Goal: Task Accomplishment & Management: Complete application form

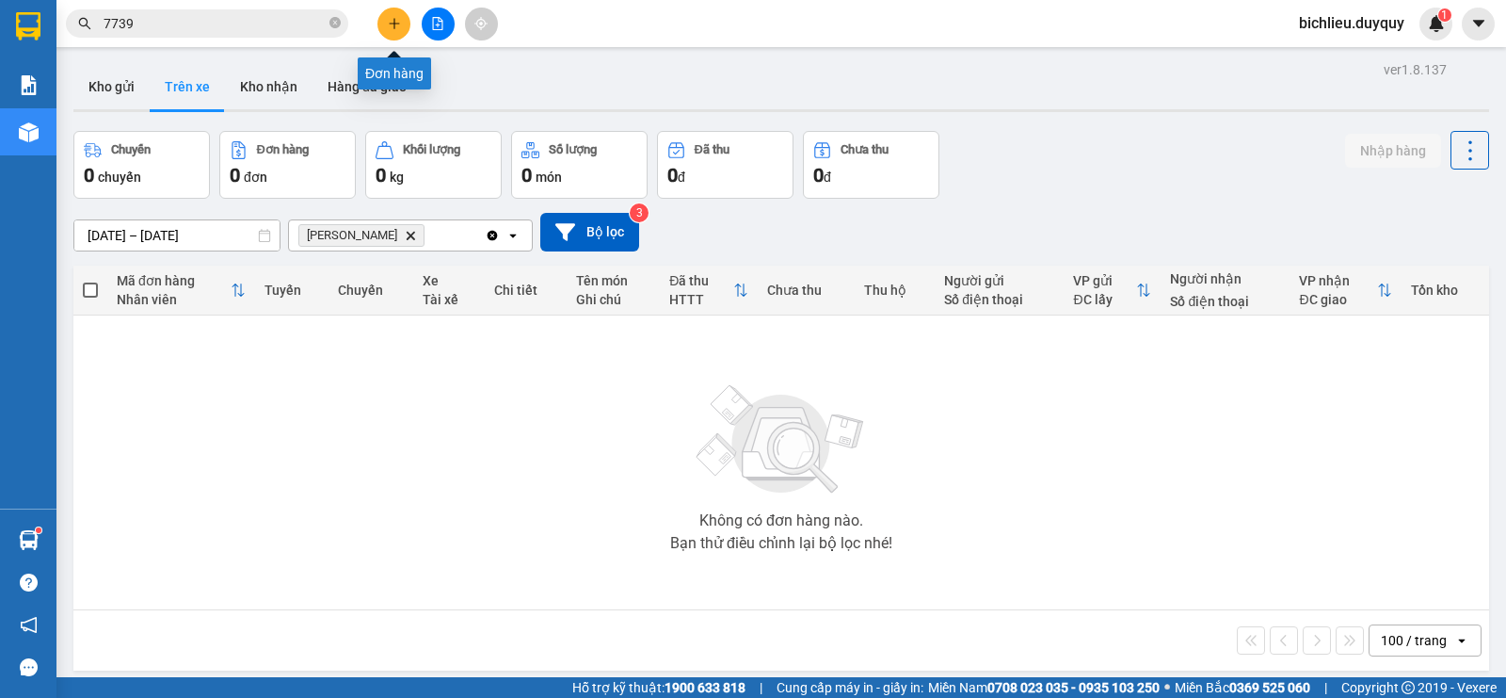
click at [388, 28] on icon "plus" at bounding box center [394, 23] width 13 height 13
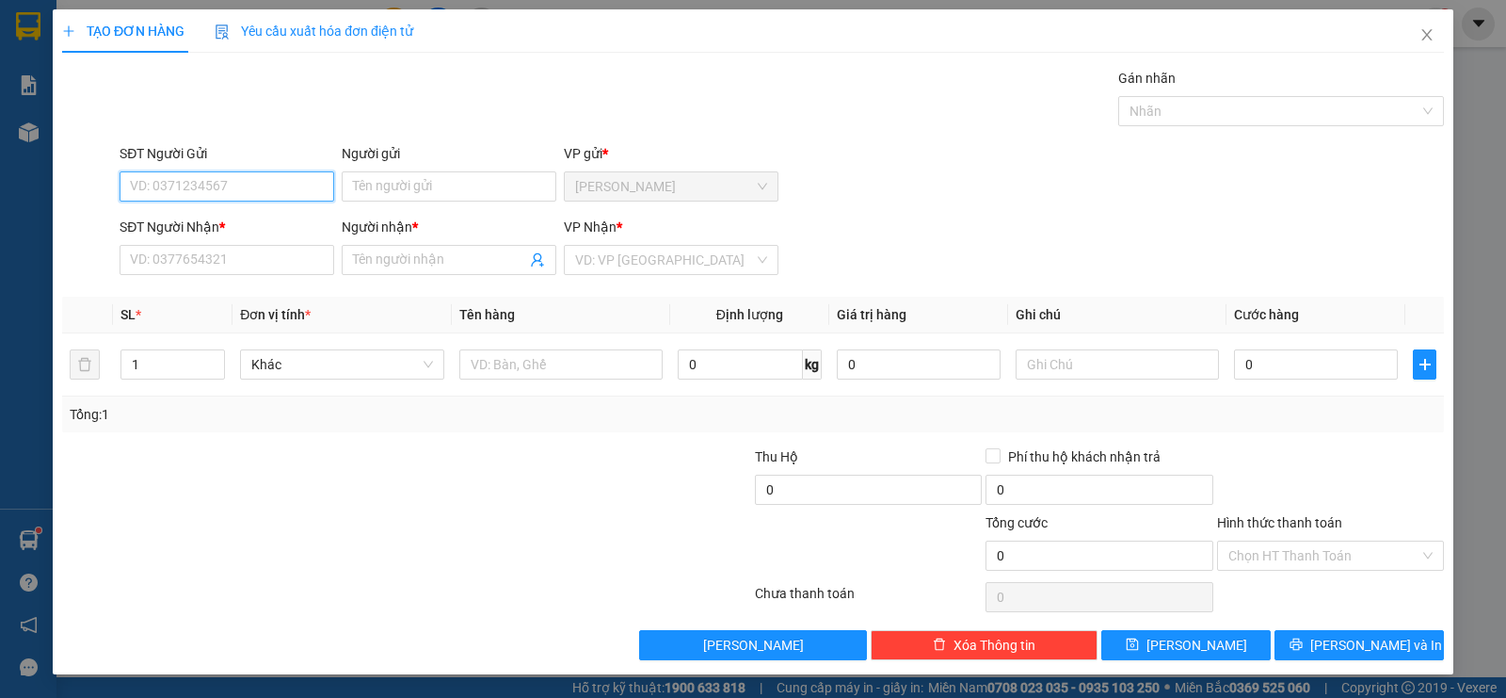
click at [170, 188] on input "SĐT Người Gửi" at bounding box center [227, 186] width 215 height 30
type input "0903136106"
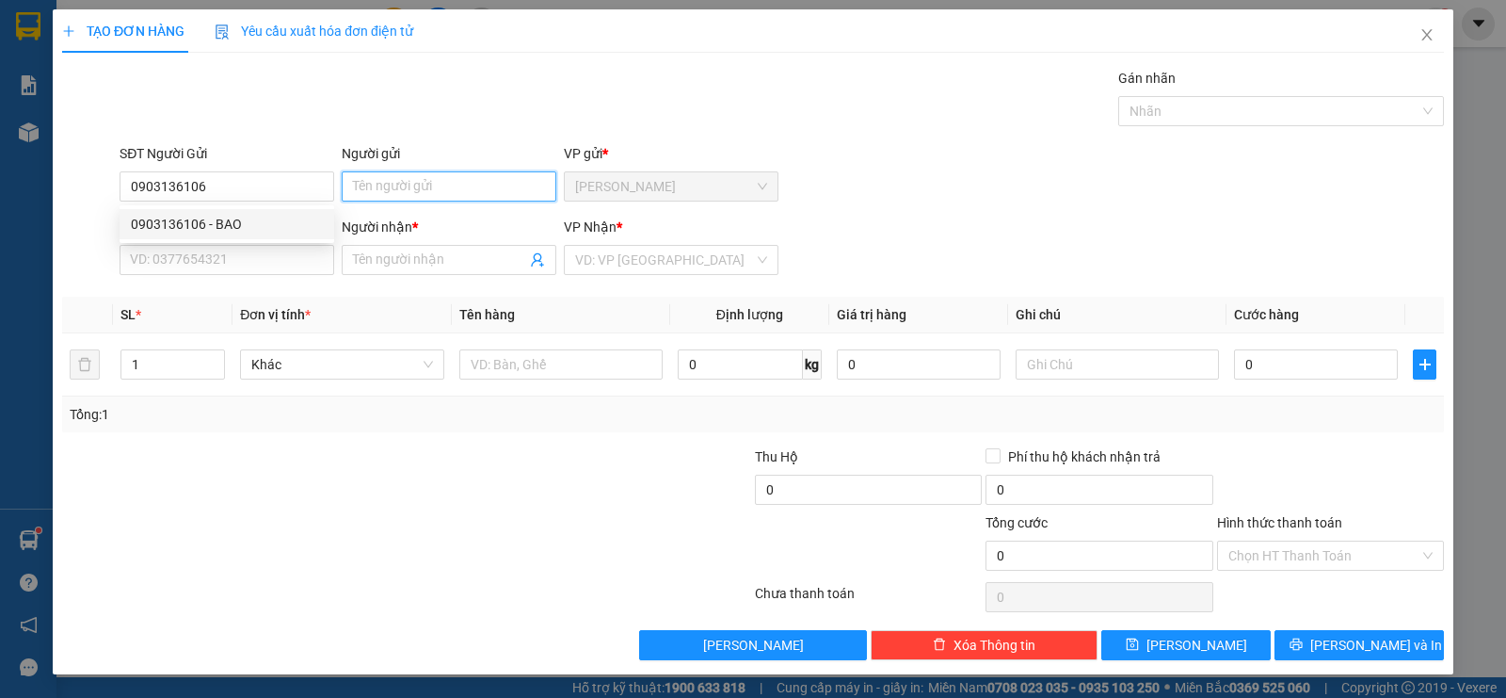
click at [353, 175] on input "Người gửi" at bounding box center [449, 186] width 215 height 30
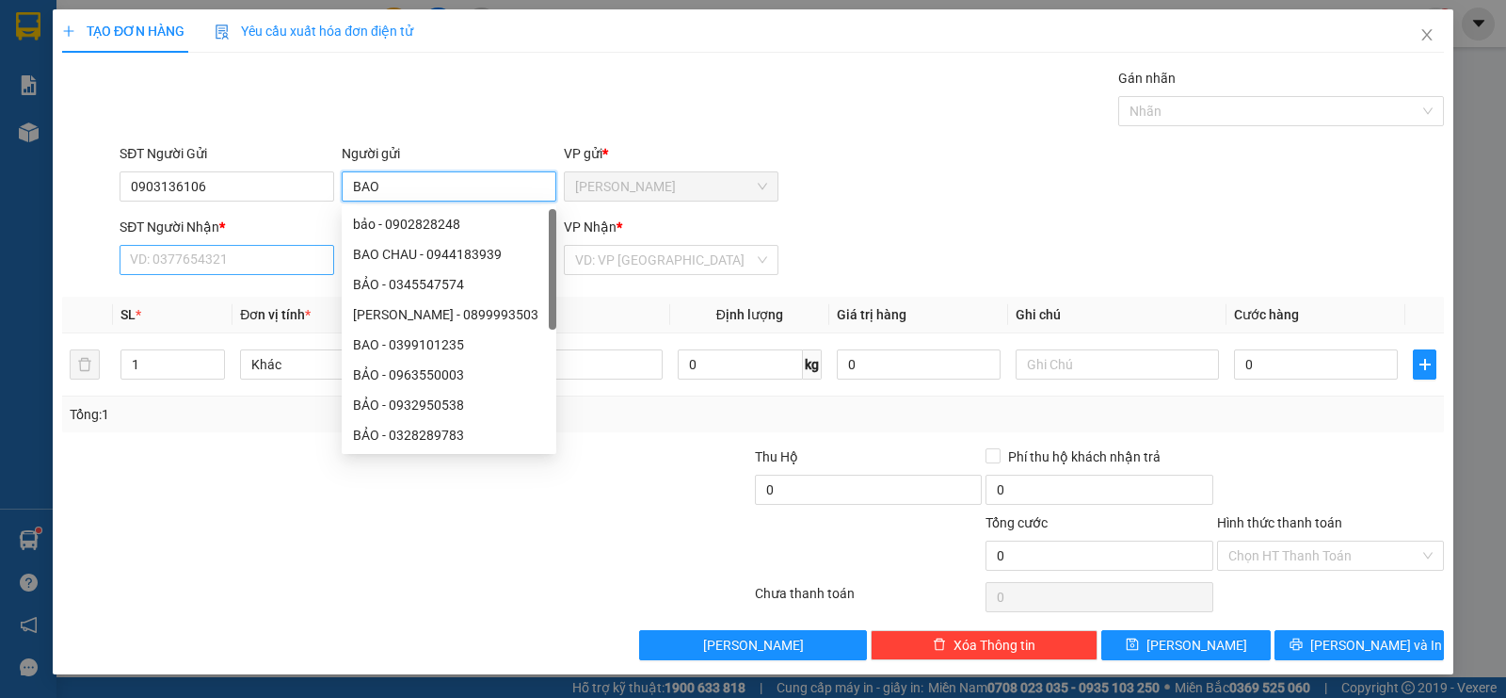
type input "BAO"
click at [209, 258] on input "SĐT Người Nhận *" at bounding box center [227, 260] width 215 height 30
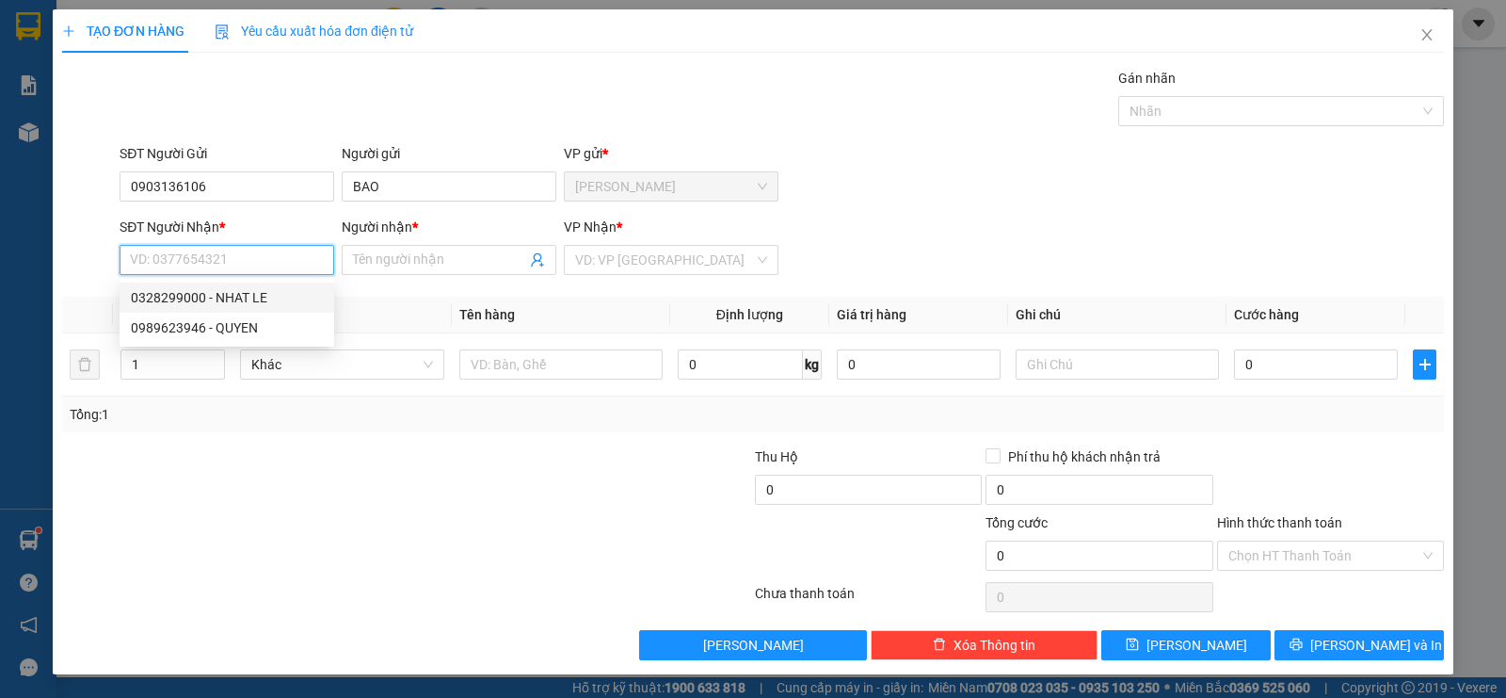
click at [161, 264] on input "SĐT Người Nhận *" at bounding box center [227, 260] width 215 height 30
type input "0328299000"
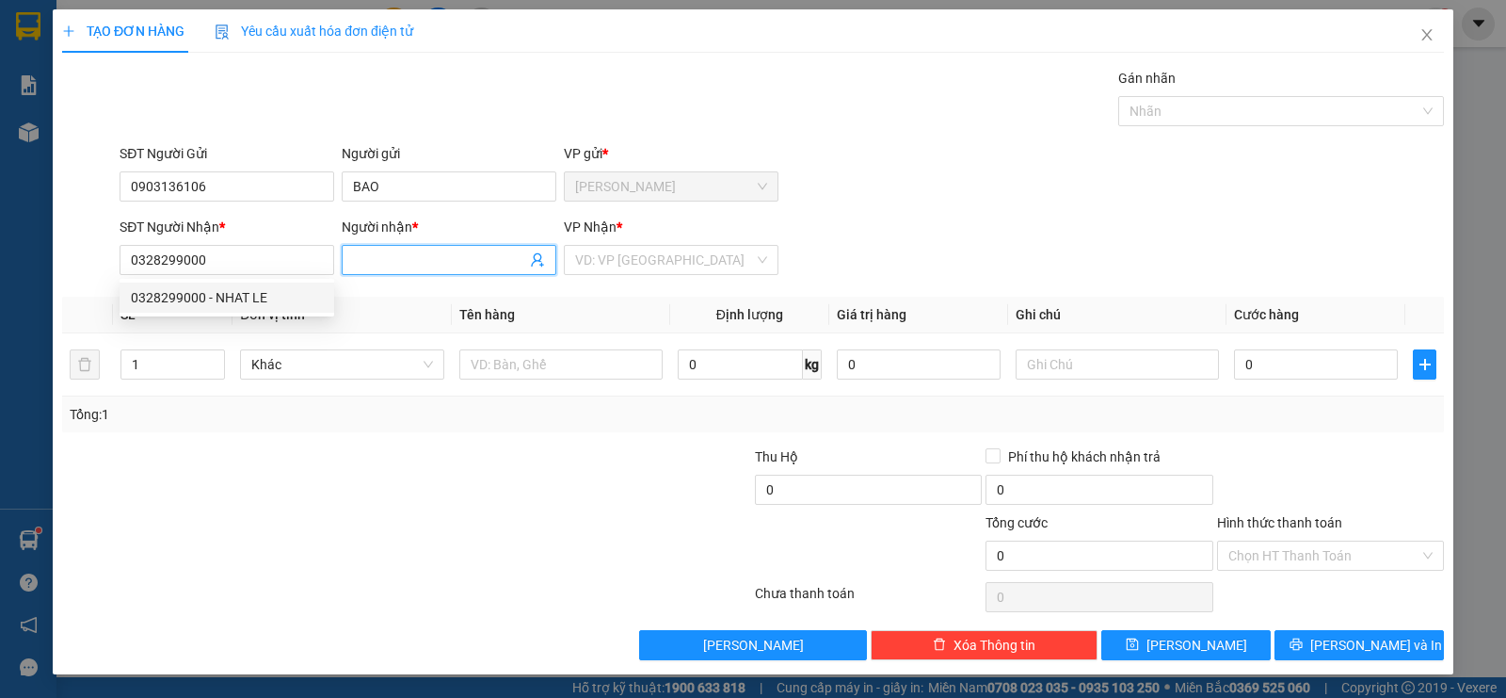
click at [426, 266] on input "Người nhận *" at bounding box center [439, 259] width 173 height 21
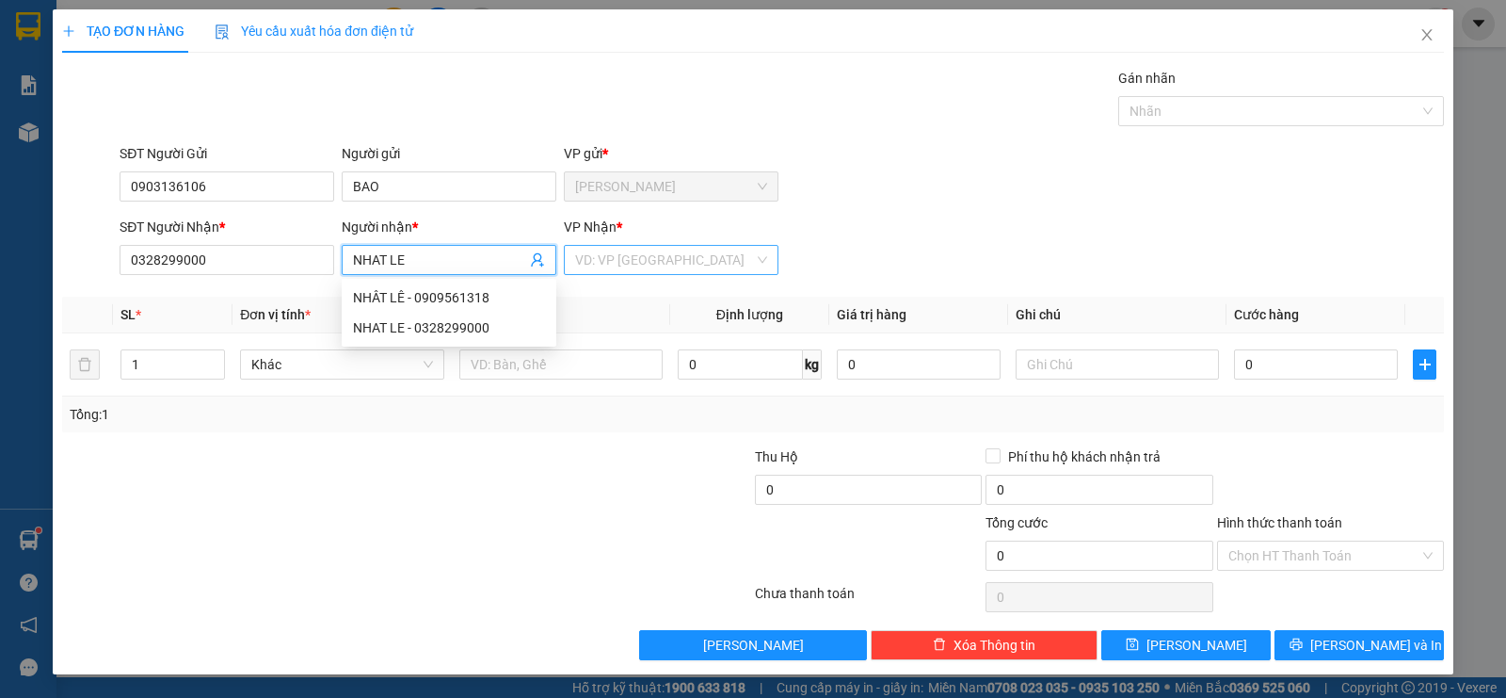
type input "NHAT LE"
click at [593, 265] on input "search" at bounding box center [664, 260] width 179 height 28
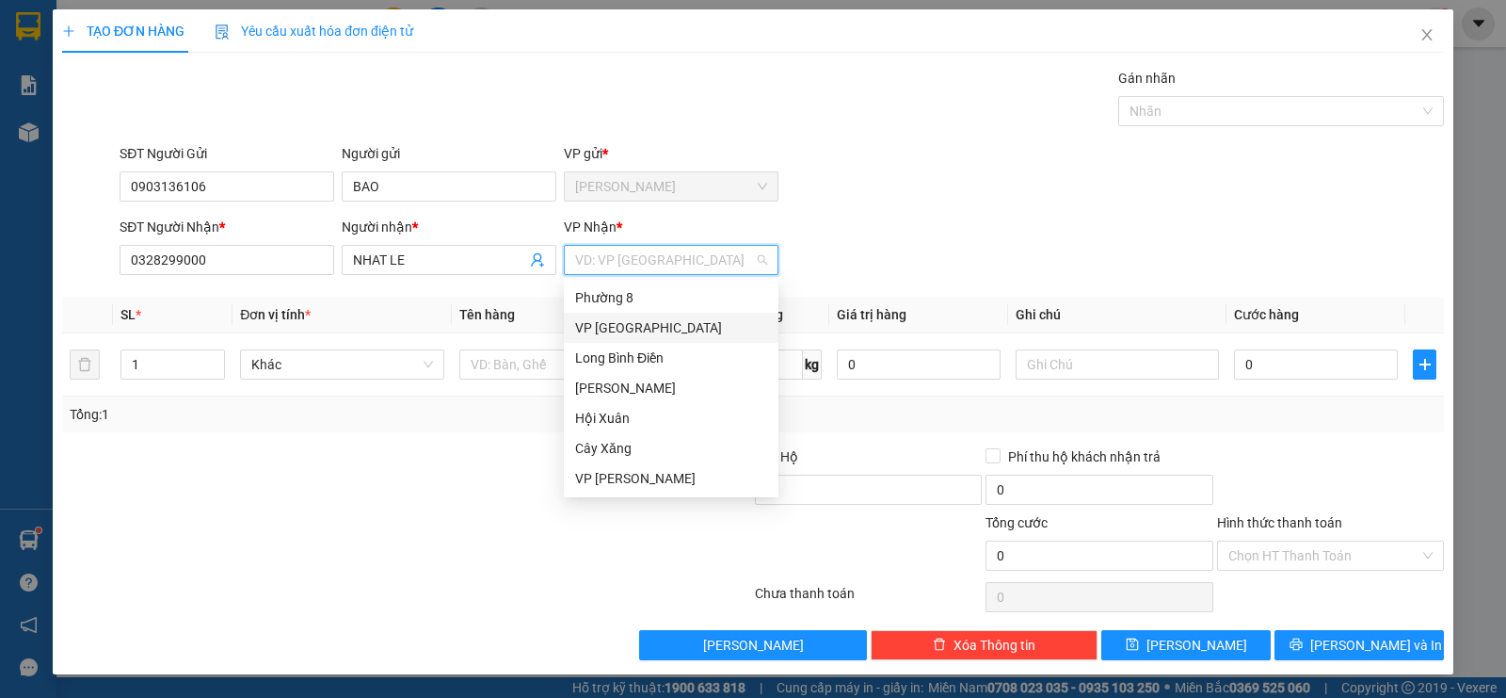
click at [611, 327] on div "VP [GEOGRAPHIC_DATA]" at bounding box center [671, 327] width 192 height 21
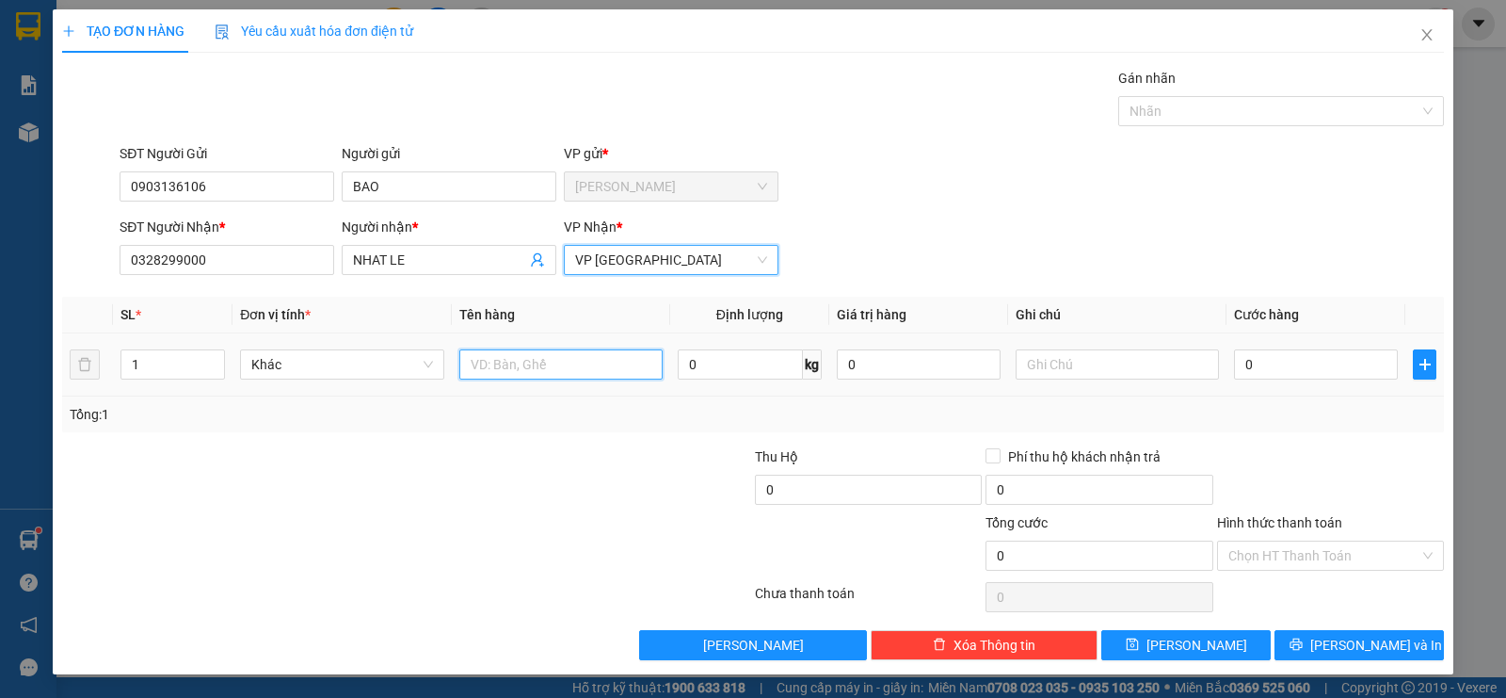
click at [534, 361] on input "text" at bounding box center [560, 364] width 203 height 30
type input "4T MOST TRANG"
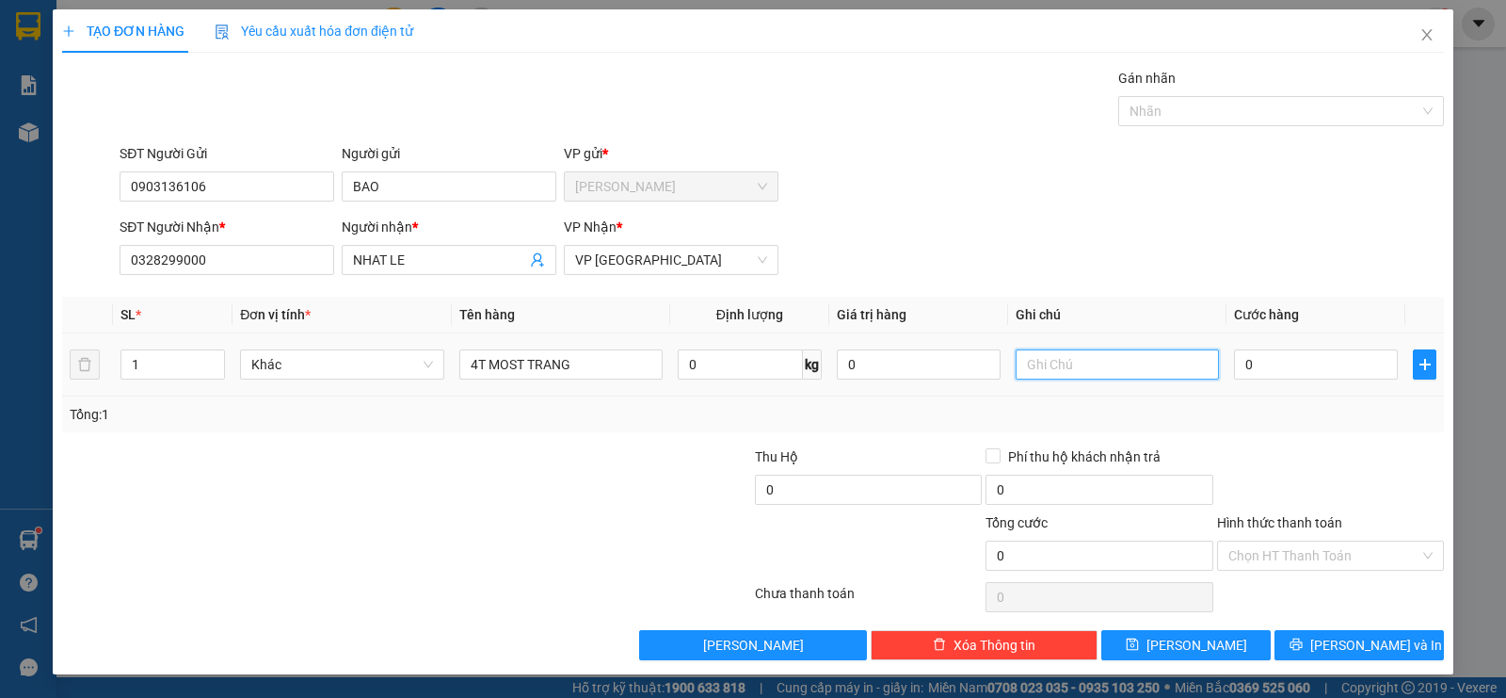
click at [1046, 364] on input "text" at bounding box center [1117, 364] width 203 height 30
type input "TRAI CAY"
click at [1287, 360] on input "0" at bounding box center [1316, 364] width 164 height 30
type input "1"
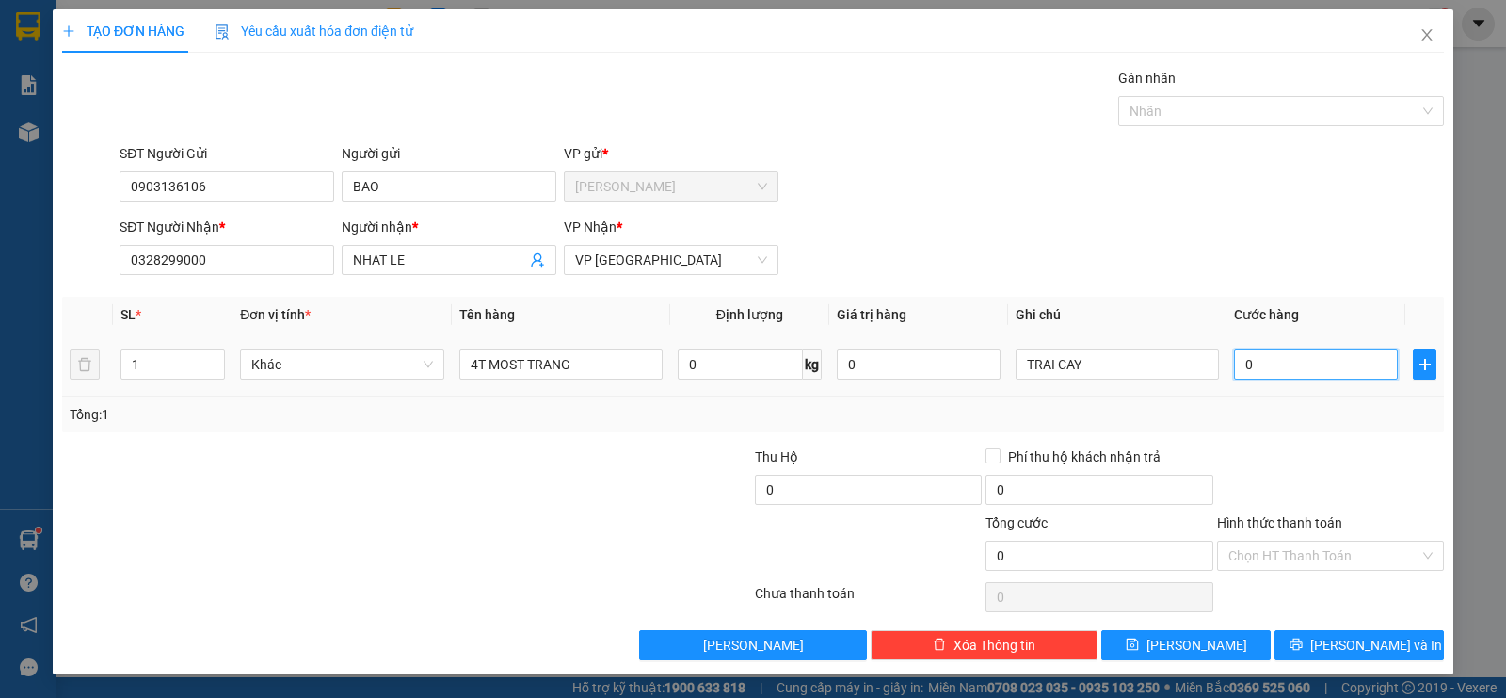
type input "1"
type input "12"
type input "120"
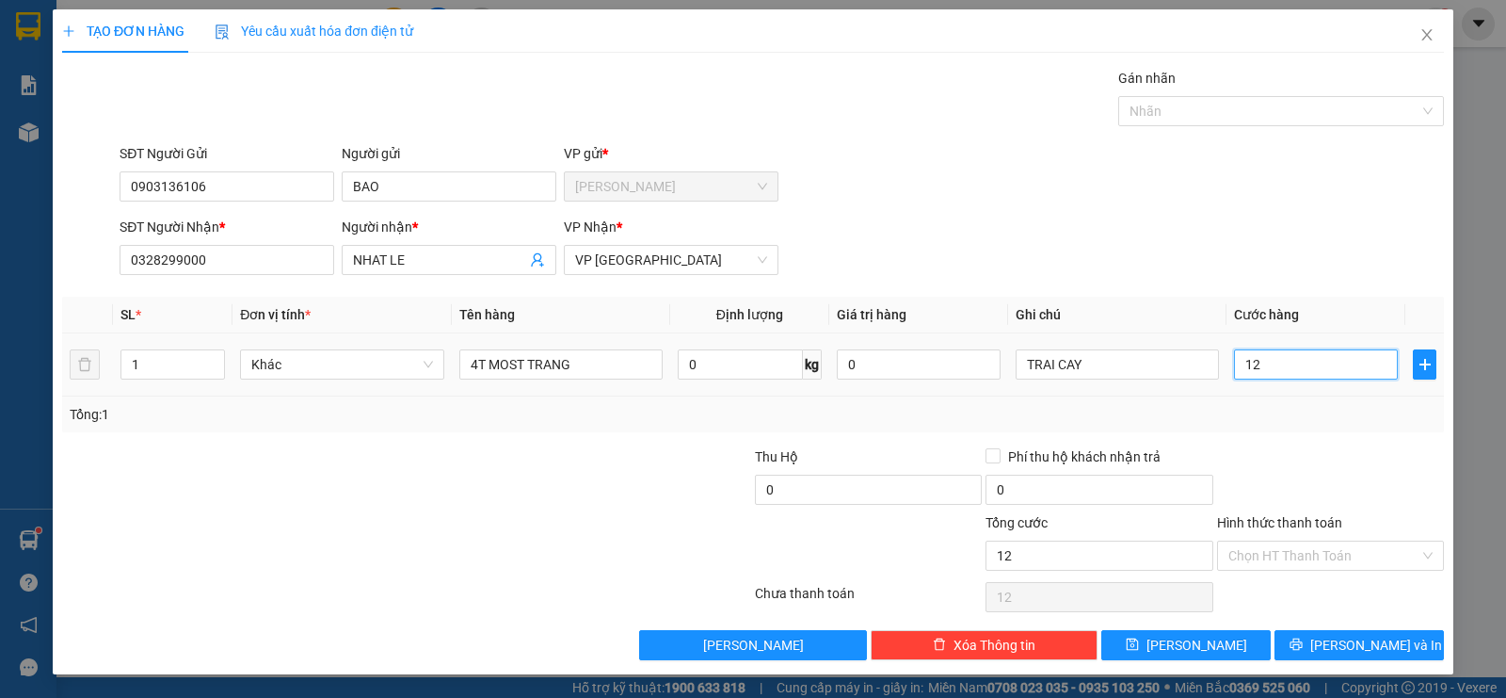
type input "120"
type input "12"
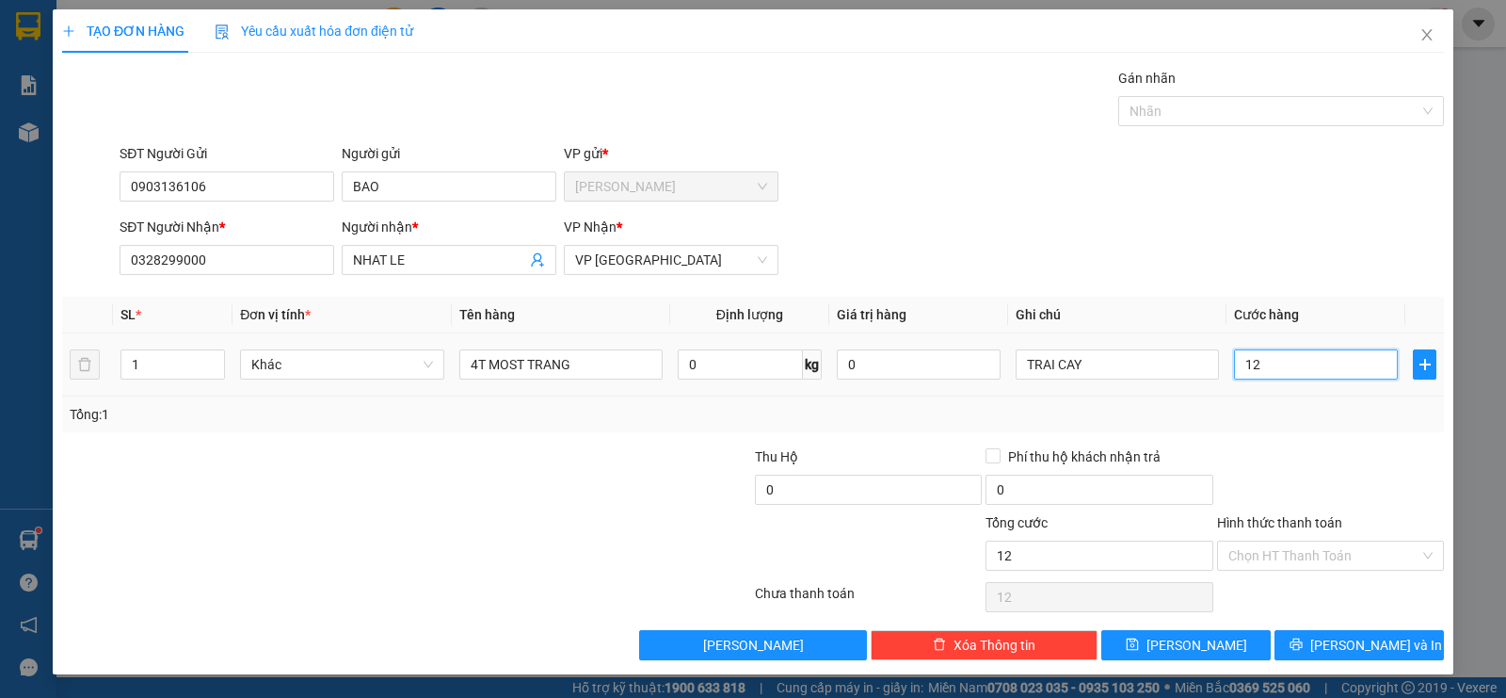
type input "1"
type input "0"
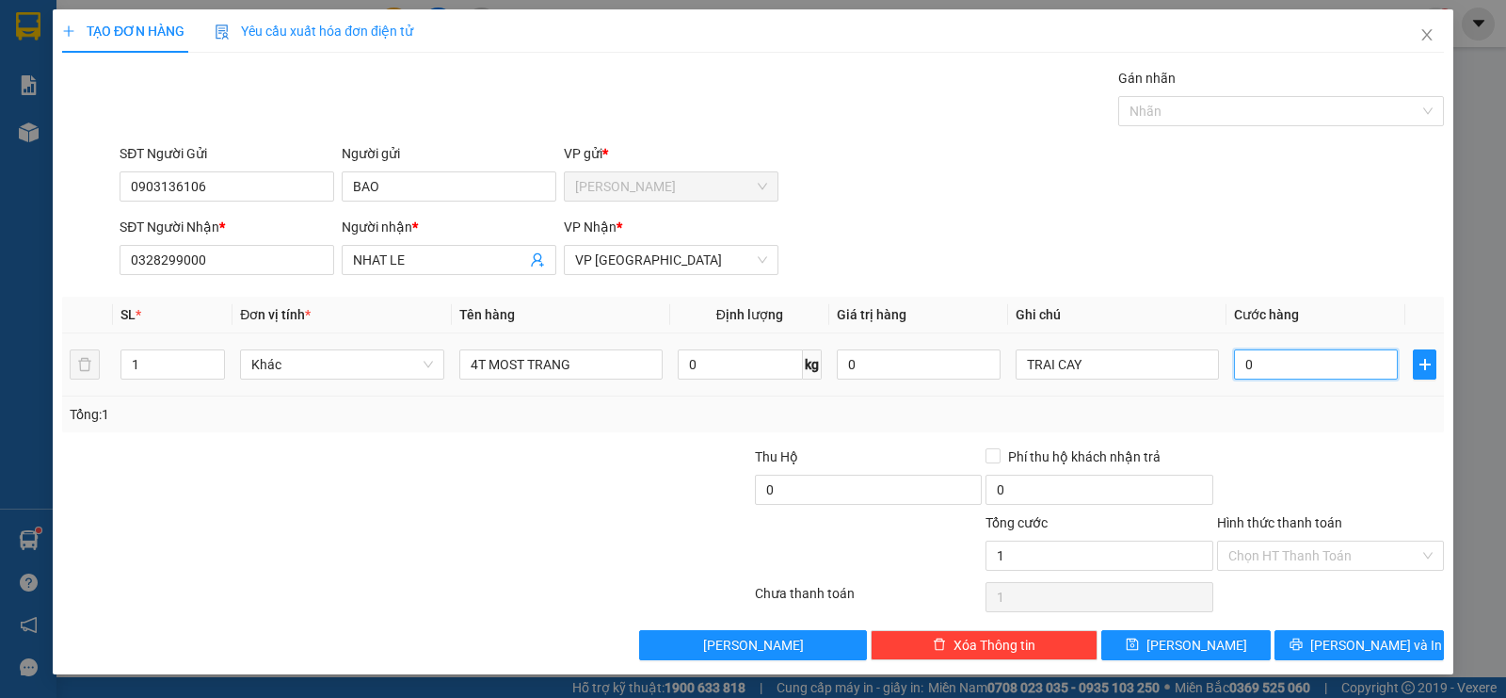
type input "0"
type input "01"
type input "1"
type input "015"
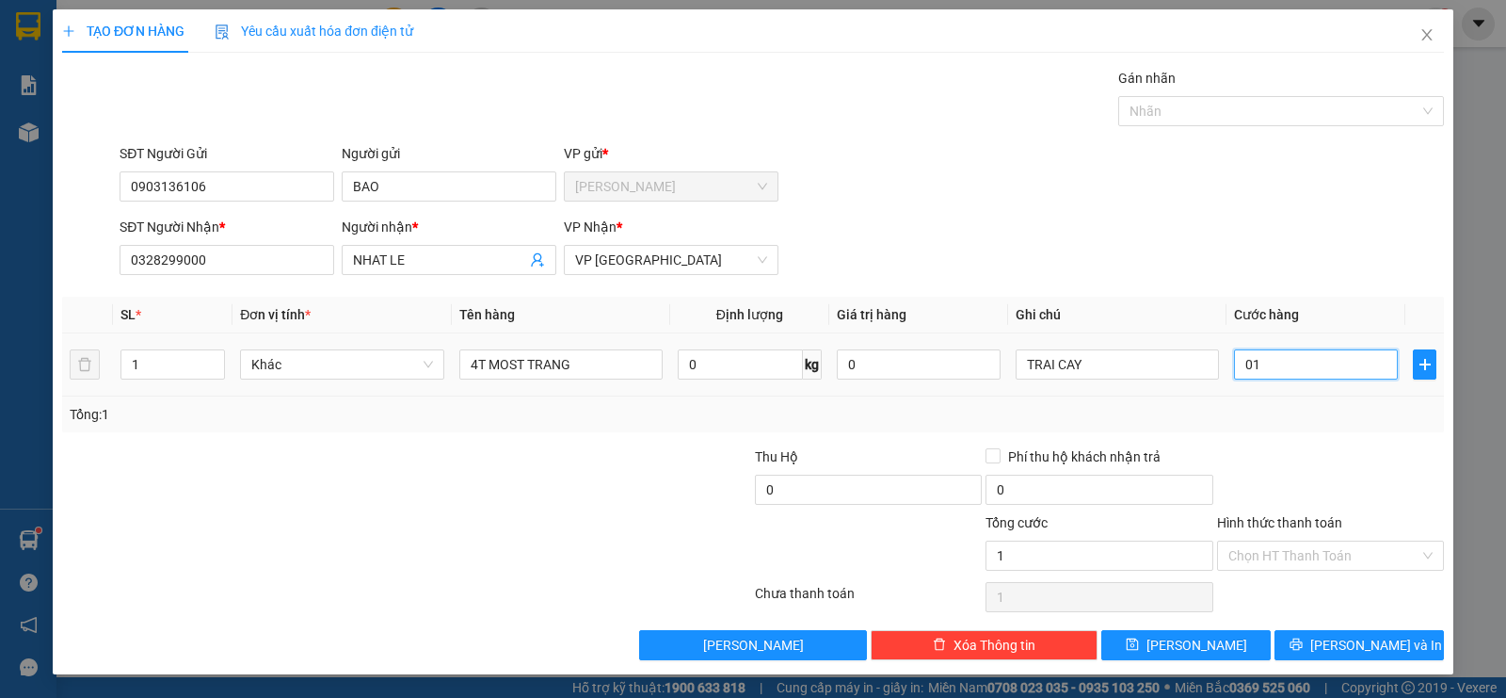
type input "15"
type input "0.150"
type input "150"
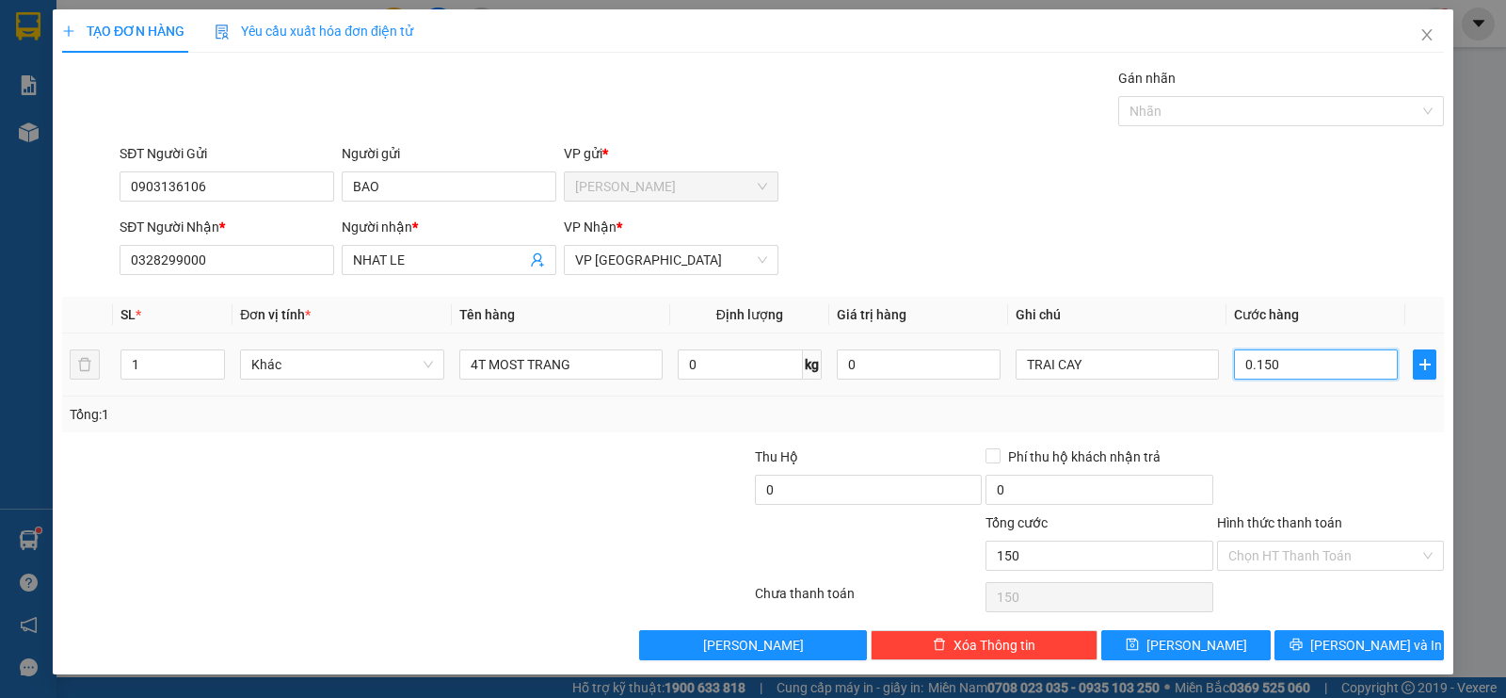
type input "01.500"
type input "1.500"
type input "015.000"
type input "15.000"
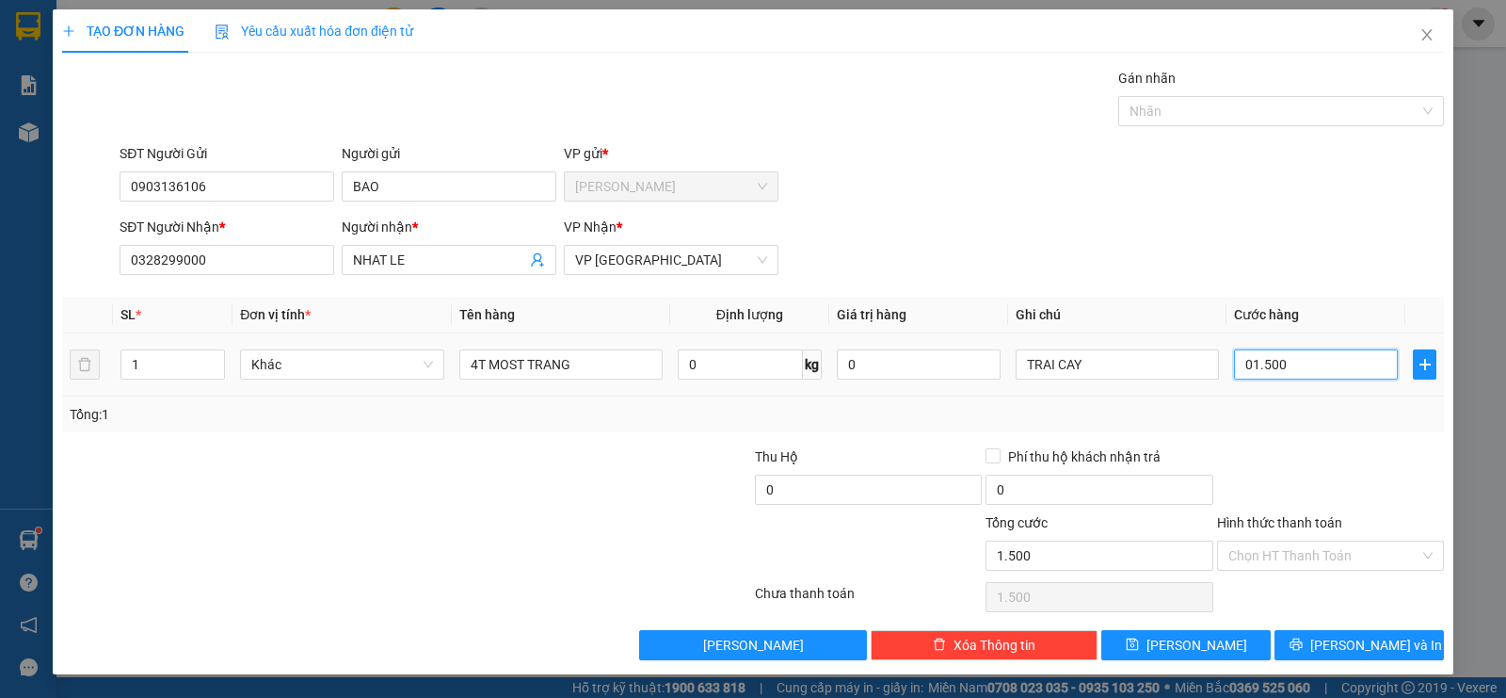
type input "15.000"
type input "0.150.000"
type input "150.000"
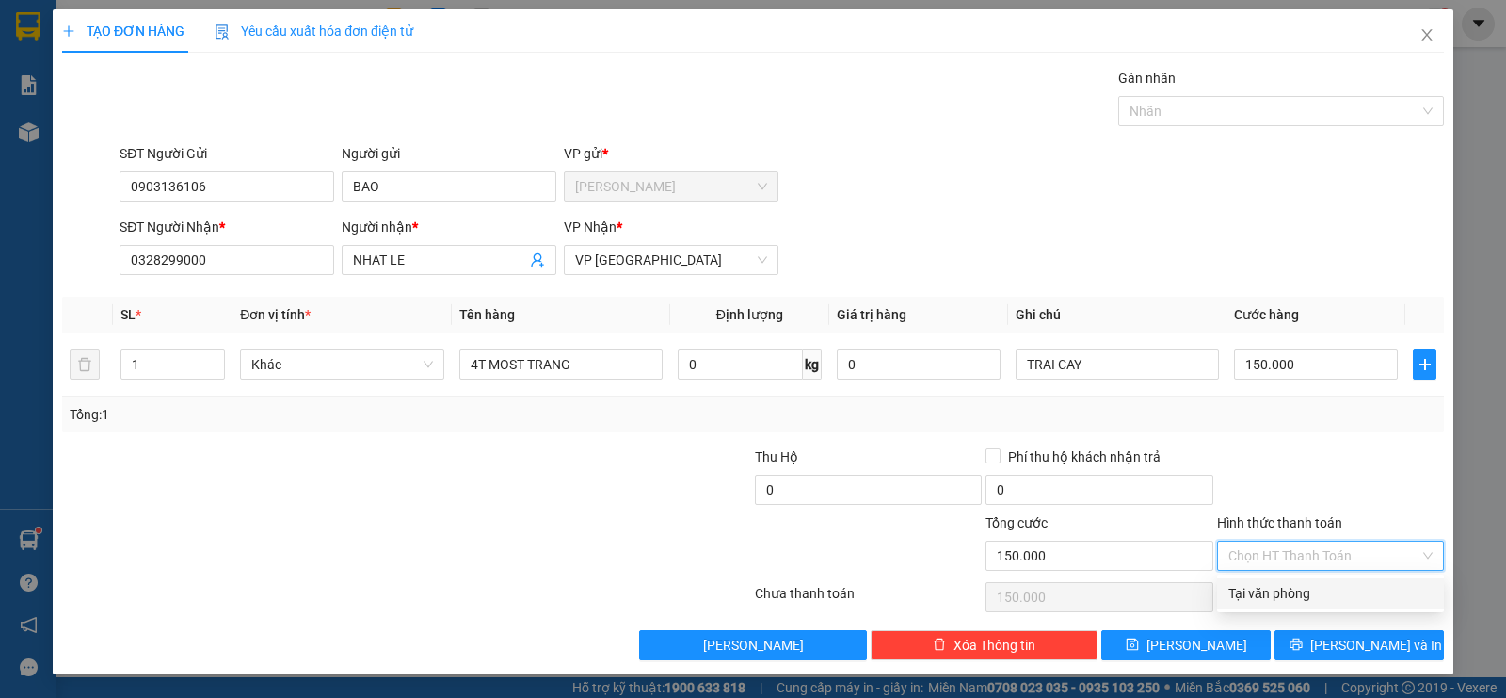
click at [1238, 552] on input "Hình thức thanh toán" at bounding box center [1323, 555] width 191 height 28
click at [1282, 601] on div "Tại văn phòng" at bounding box center [1330, 593] width 204 height 21
type input "0"
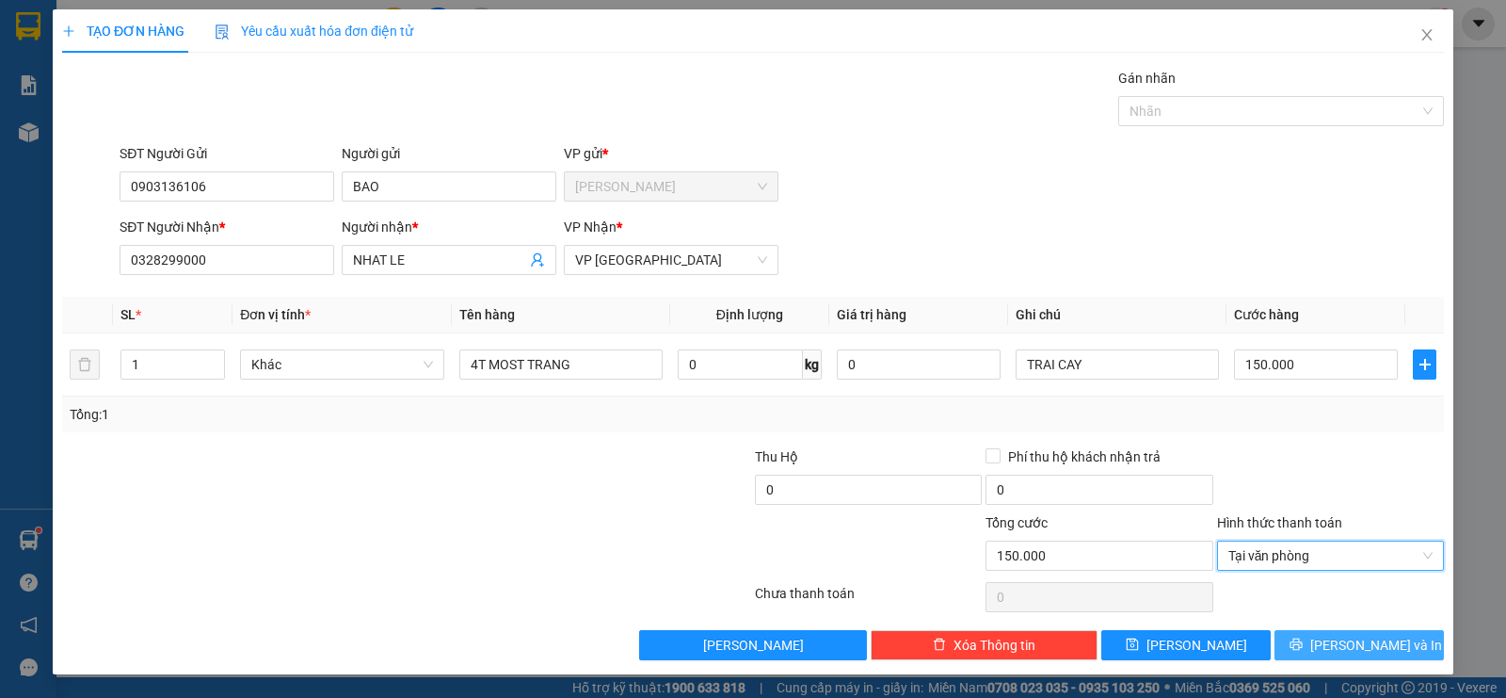
click at [1357, 638] on span "[PERSON_NAME] và In" at bounding box center [1376, 644] width 132 height 21
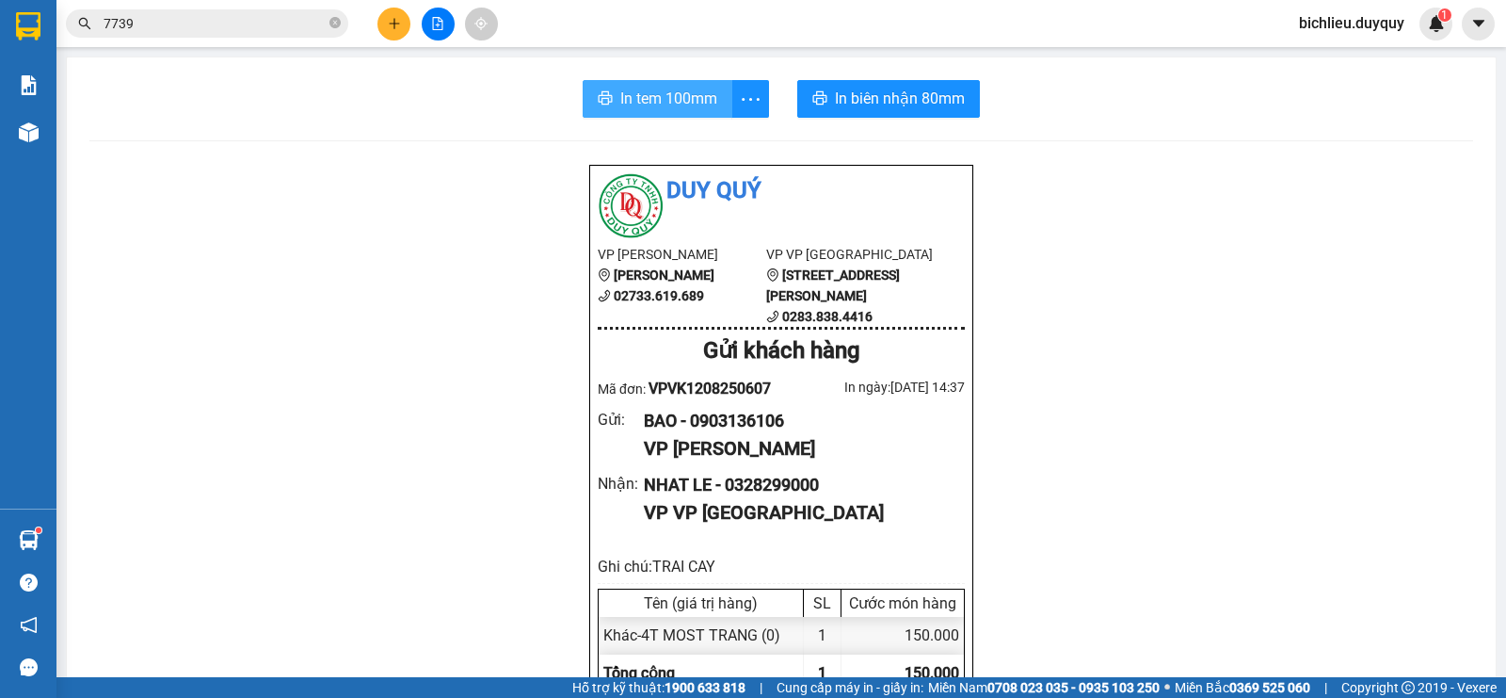
click at [643, 97] on span "In tem 100mm" at bounding box center [668, 99] width 97 height 24
click at [652, 113] on button "In tem 100mm" at bounding box center [658, 99] width 150 height 38
click at [384, 27] on button at bounding box center [393, 24] width 33 height 33
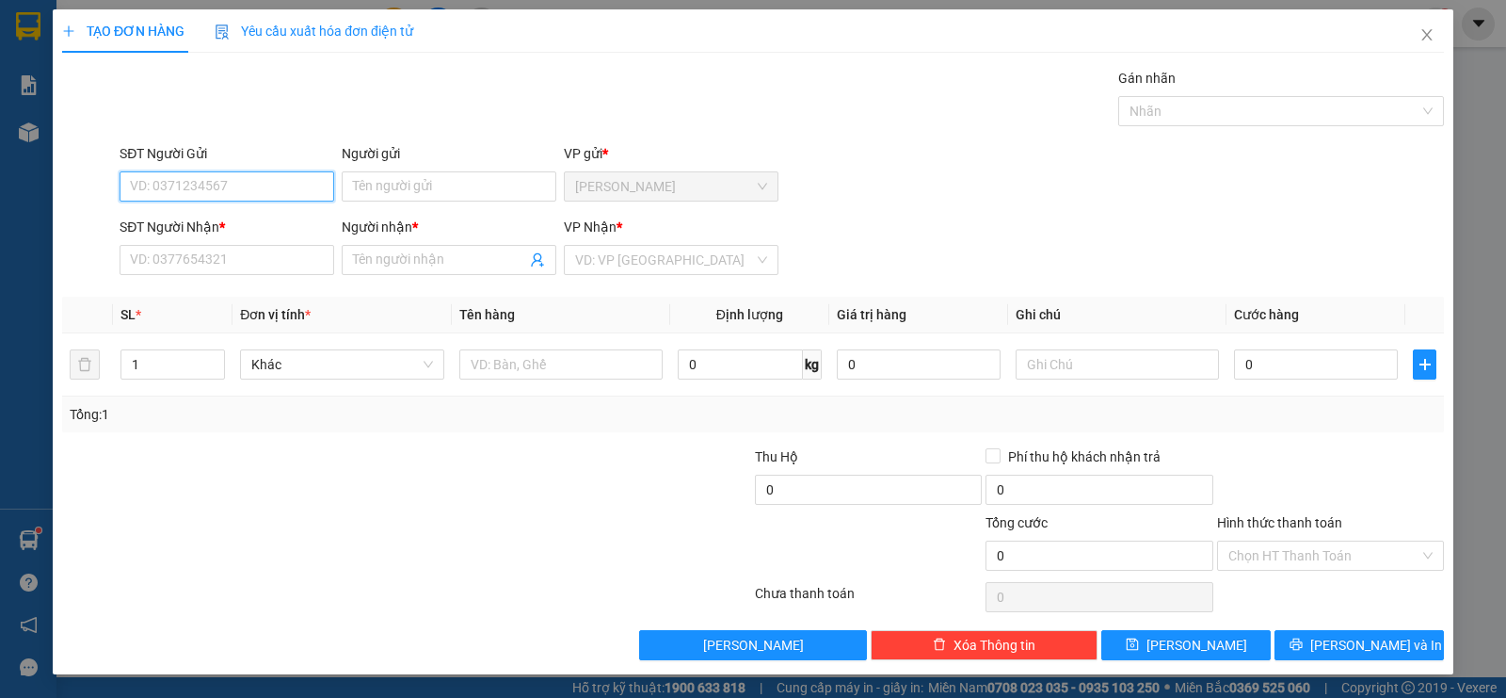
click at [166, 183] on input "SĐT Người Gửi" at bounding box center [227, 186] width 215 height 30
type input "0908184604"
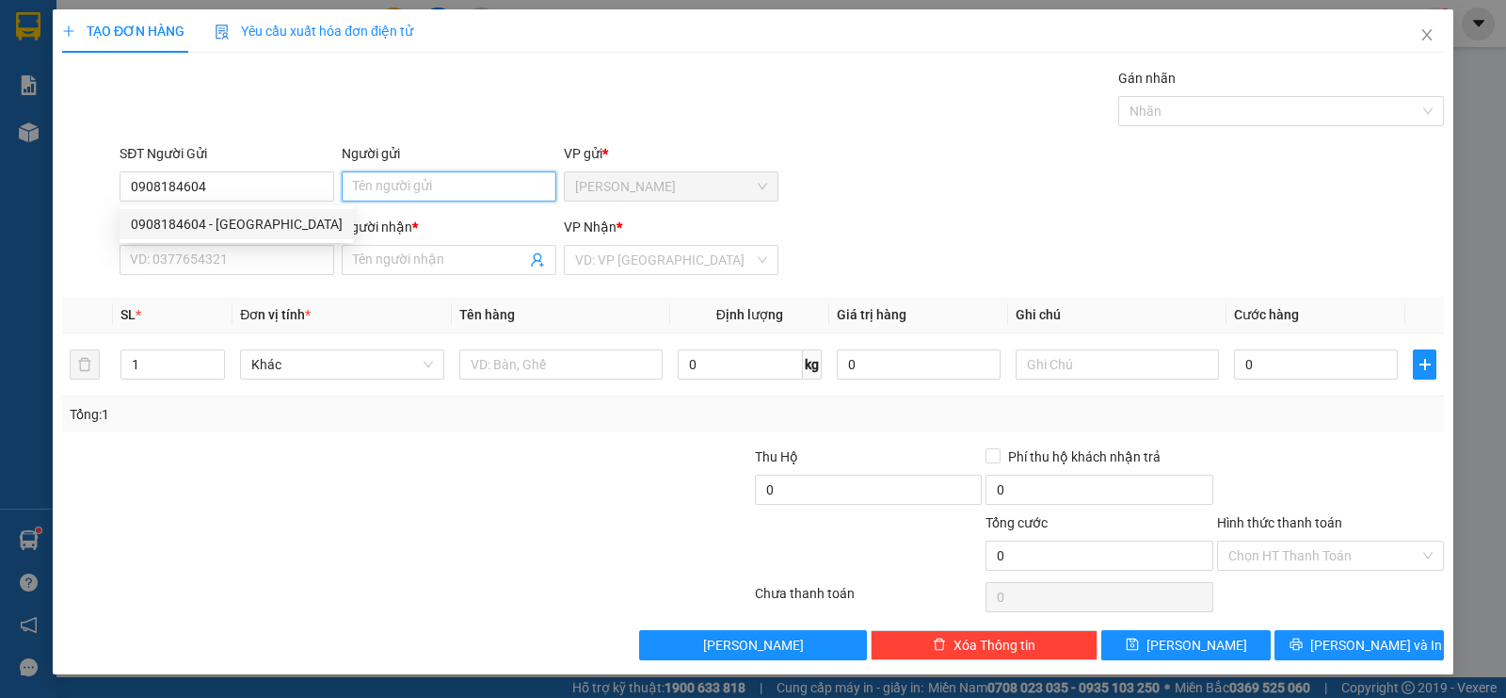
click at [382, 201] on input "Người gửi" at bounding box center [449, 186] width 215 height 30
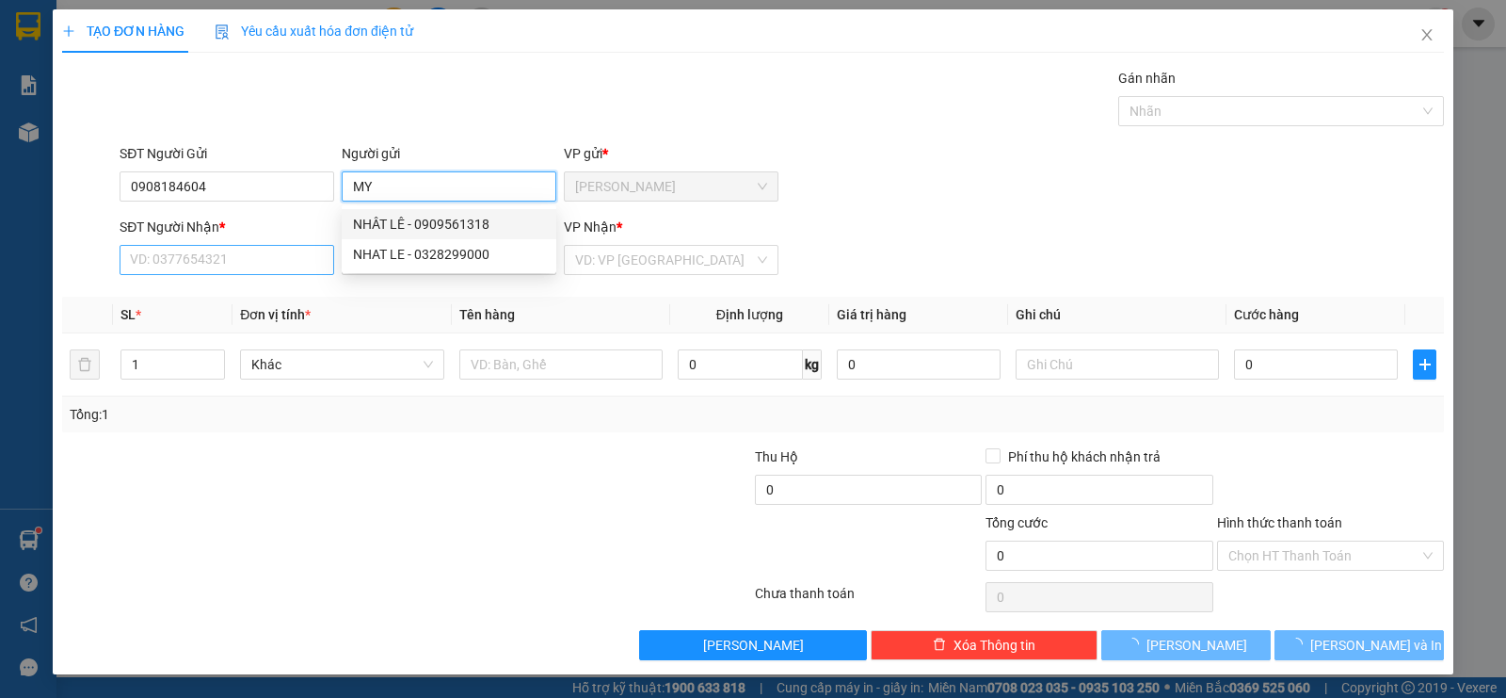
type input "MY"
click at [221, 252] on input "SĐT Người Nhận *" at bounding box center [227, 260] width 215 height 30
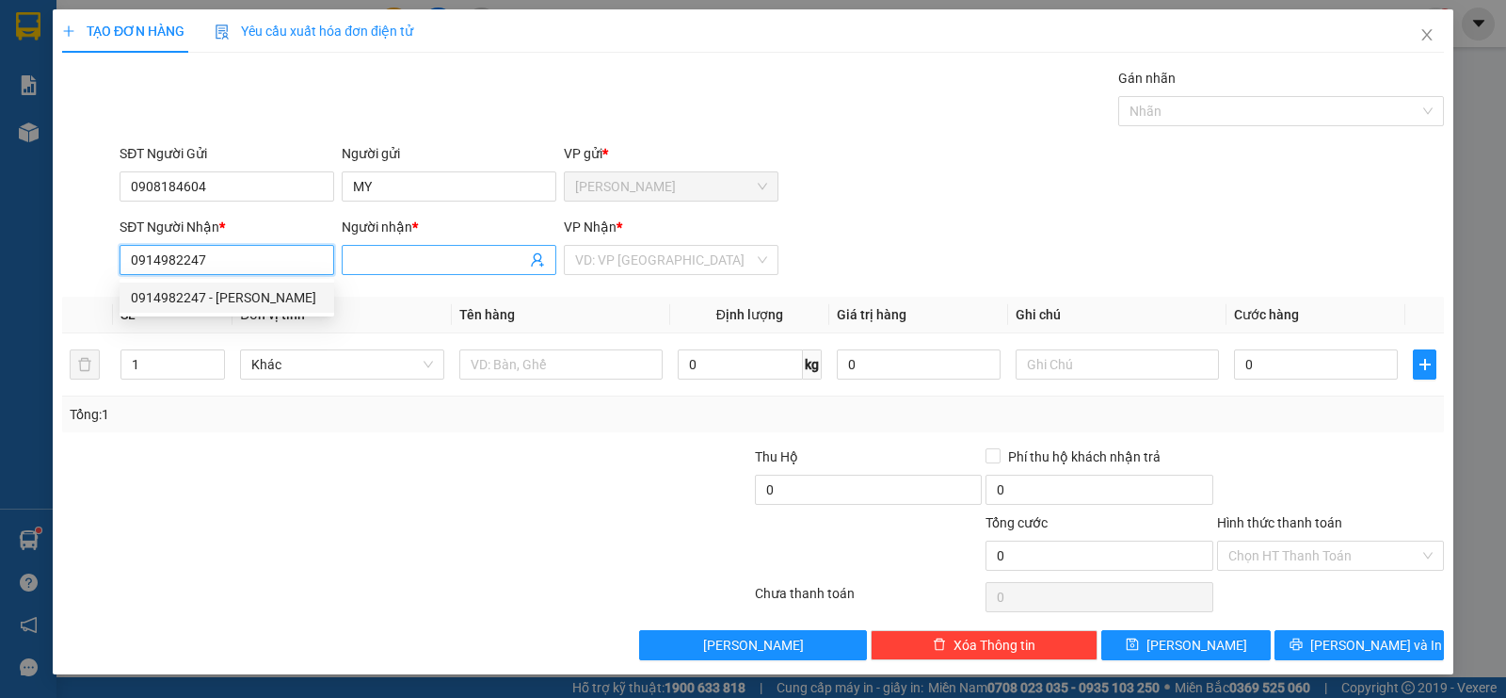
type input "0914982247"
click at [377, 257] on input "Người nhận *" at bounding box center [439, 259] width 173 height 21
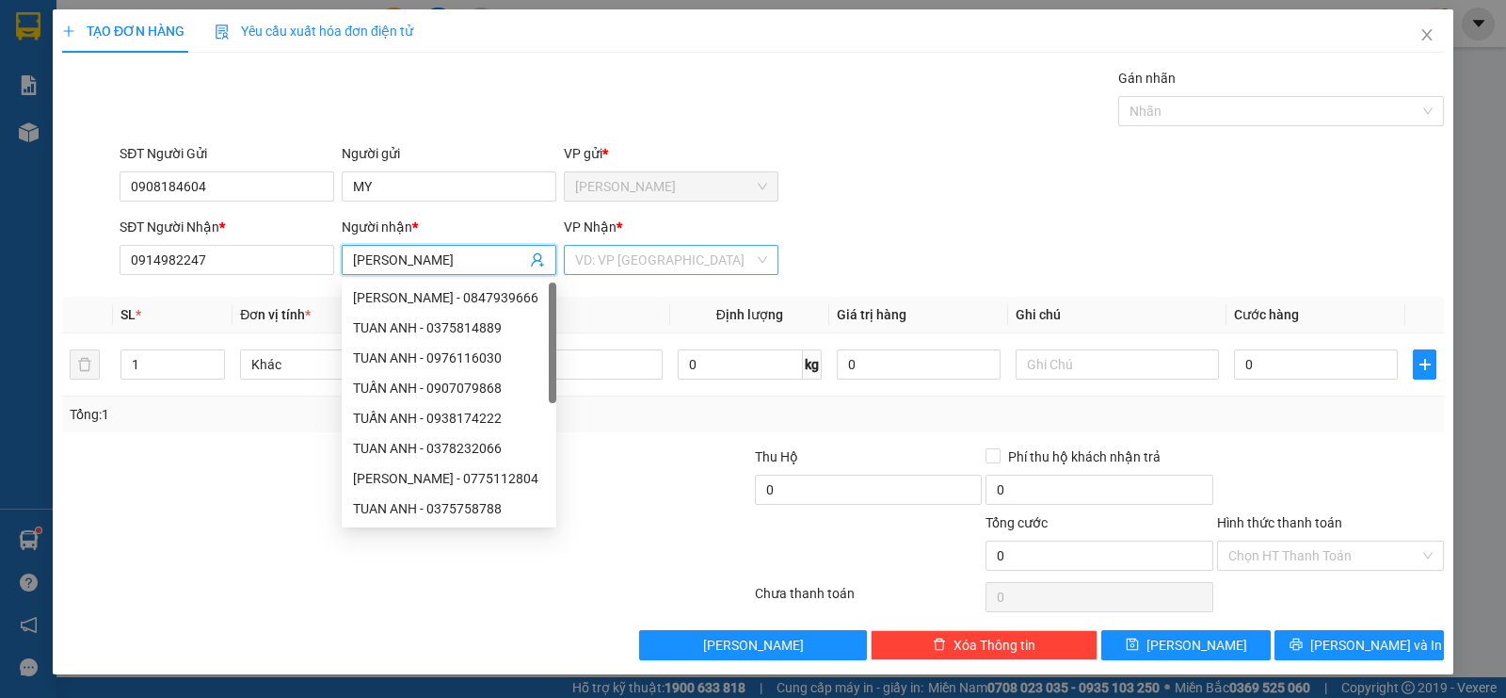
type input "[PERSON_NAME]"
click at [641, 249] on input "search" at bounding box center [664, 260] width 179 height 28
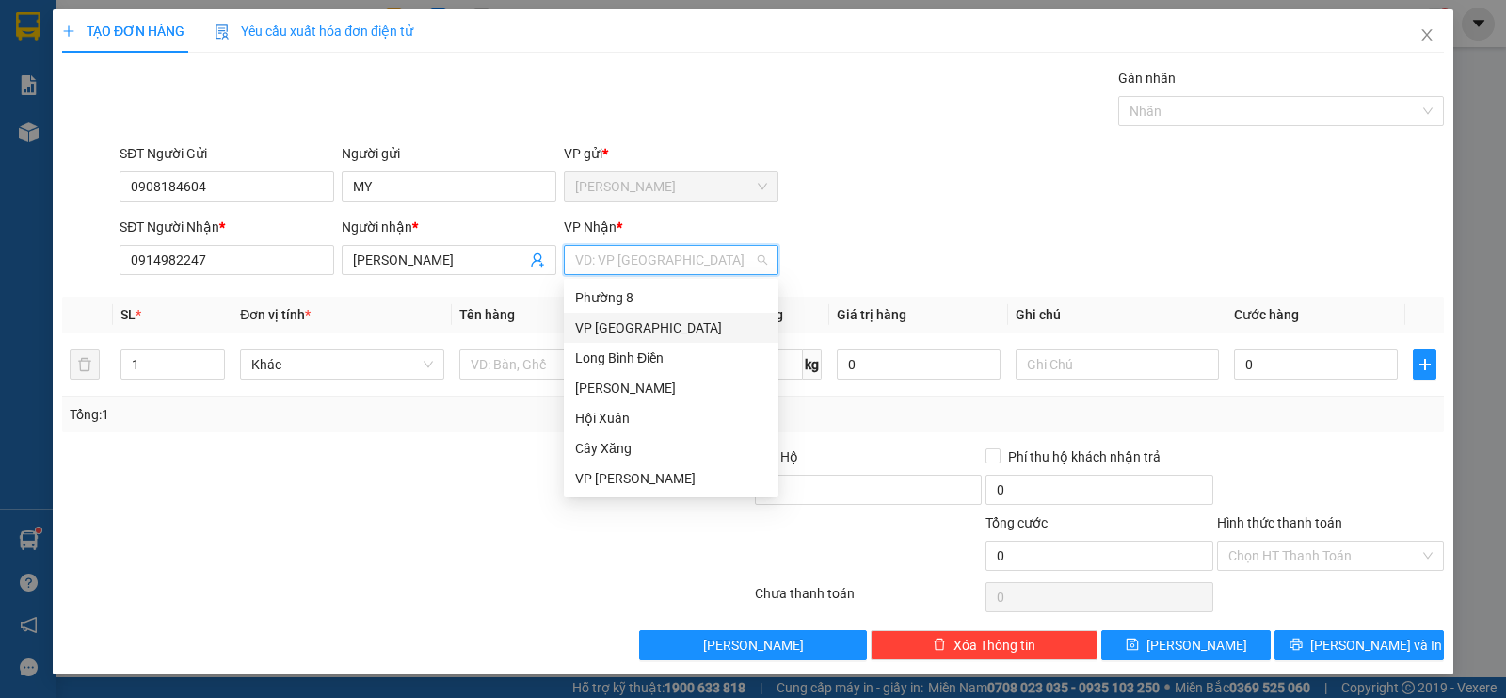
click at [637, 328] on div "VP [GEOGRAPHIC_DATA]" at bounding box center [671, 327] width 192 height 21
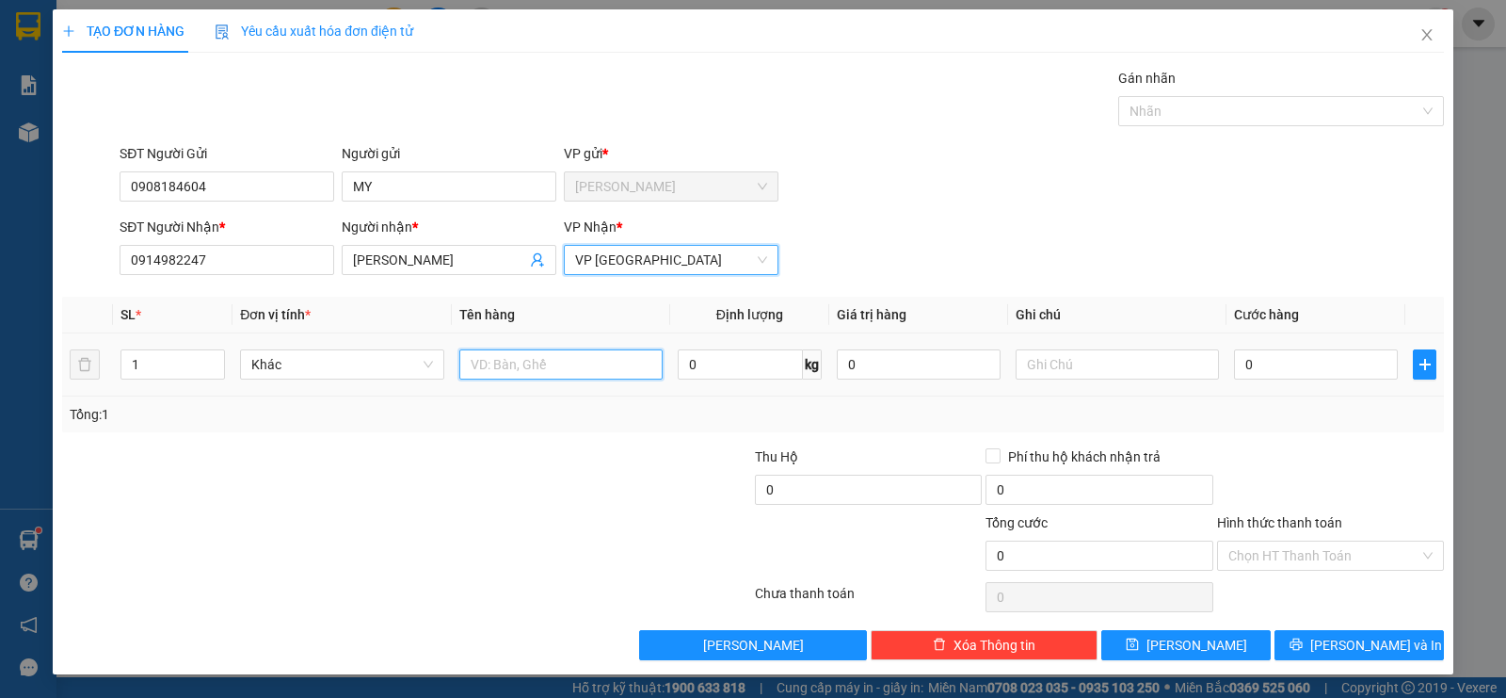
click at [509, 360] on input "text" at bounding box center [560, 364] width 203 height 30
type input "1"
type input "2T MOST VANG"
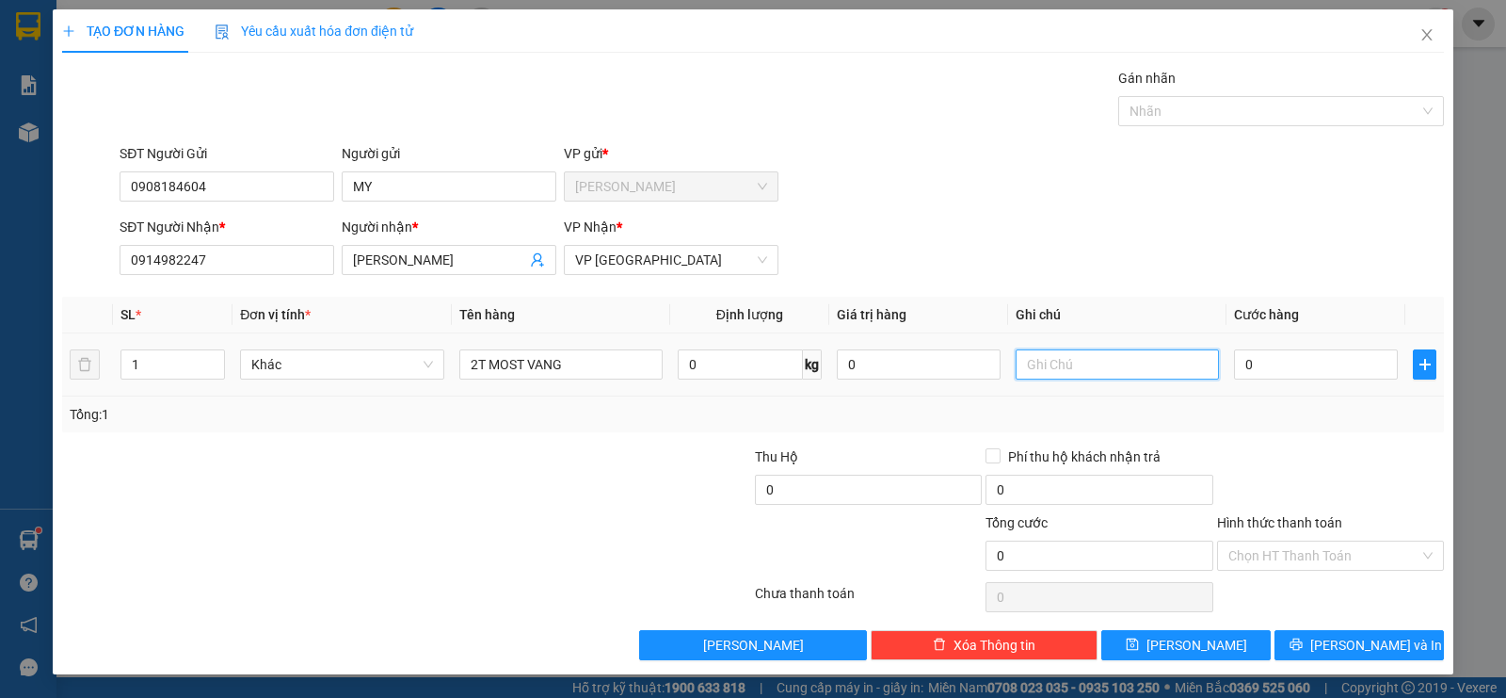
click at [1079, 363] on input "text" at bounding box center [1117, 364] width 203 height 30
type input "DO LANH"
click at [1277, 364] on input "0" at bounding box center [1316, 364] width 164 height 30
type input "1"
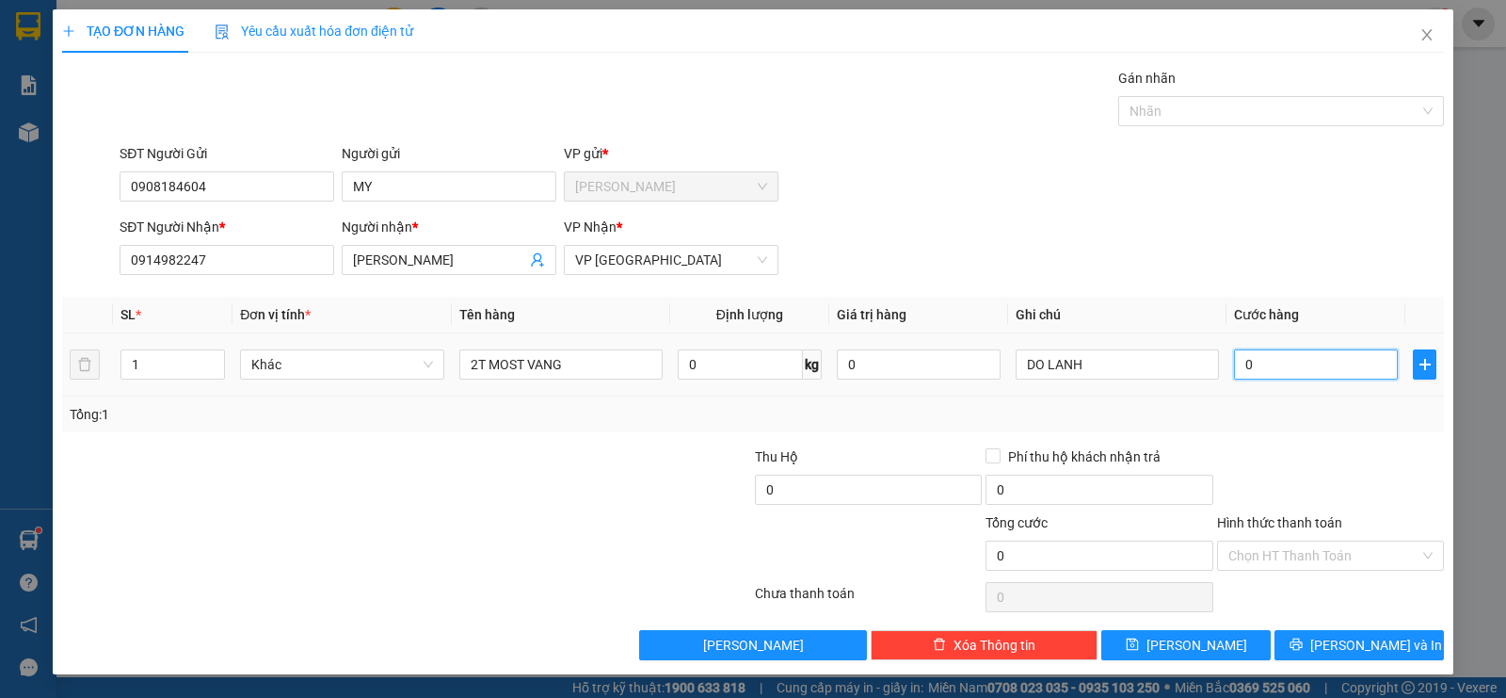
type input "1"
type input "12"
type input "120"
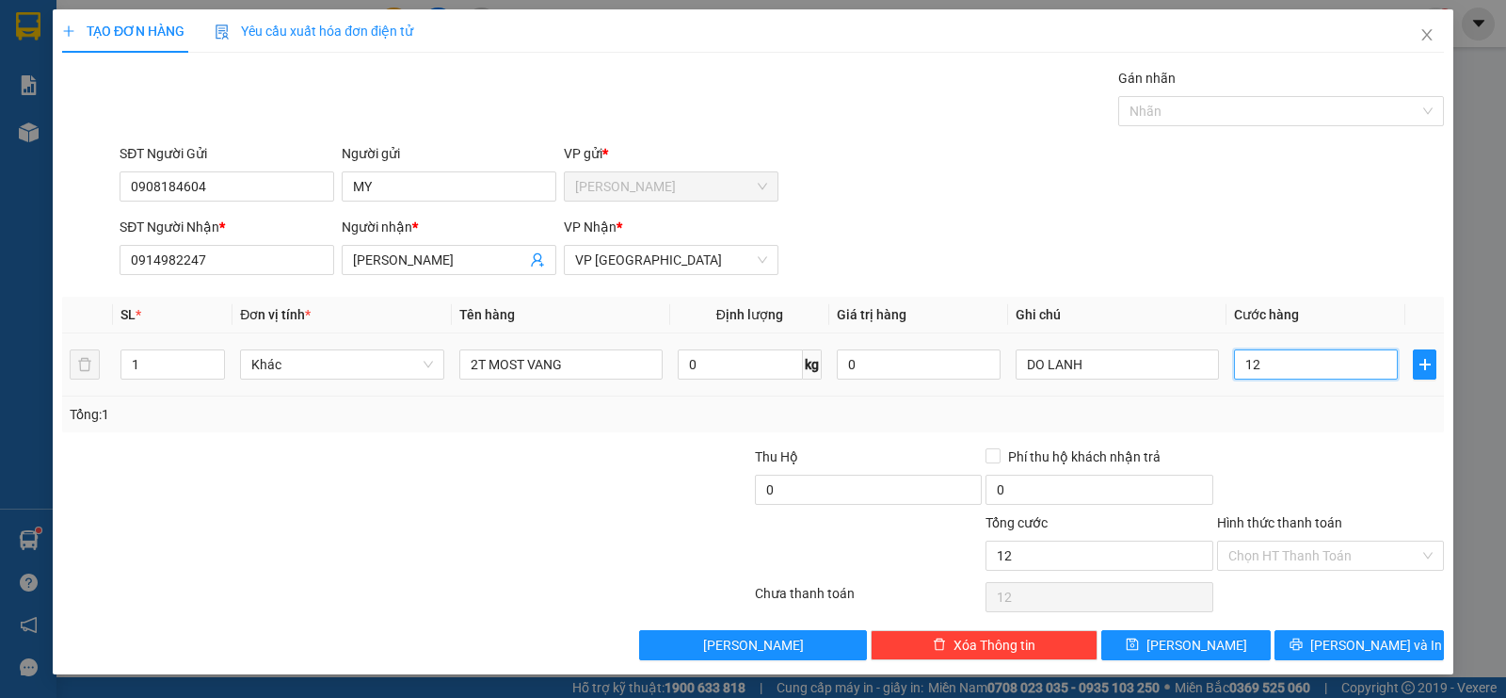
type input "120"
type input "1.200"
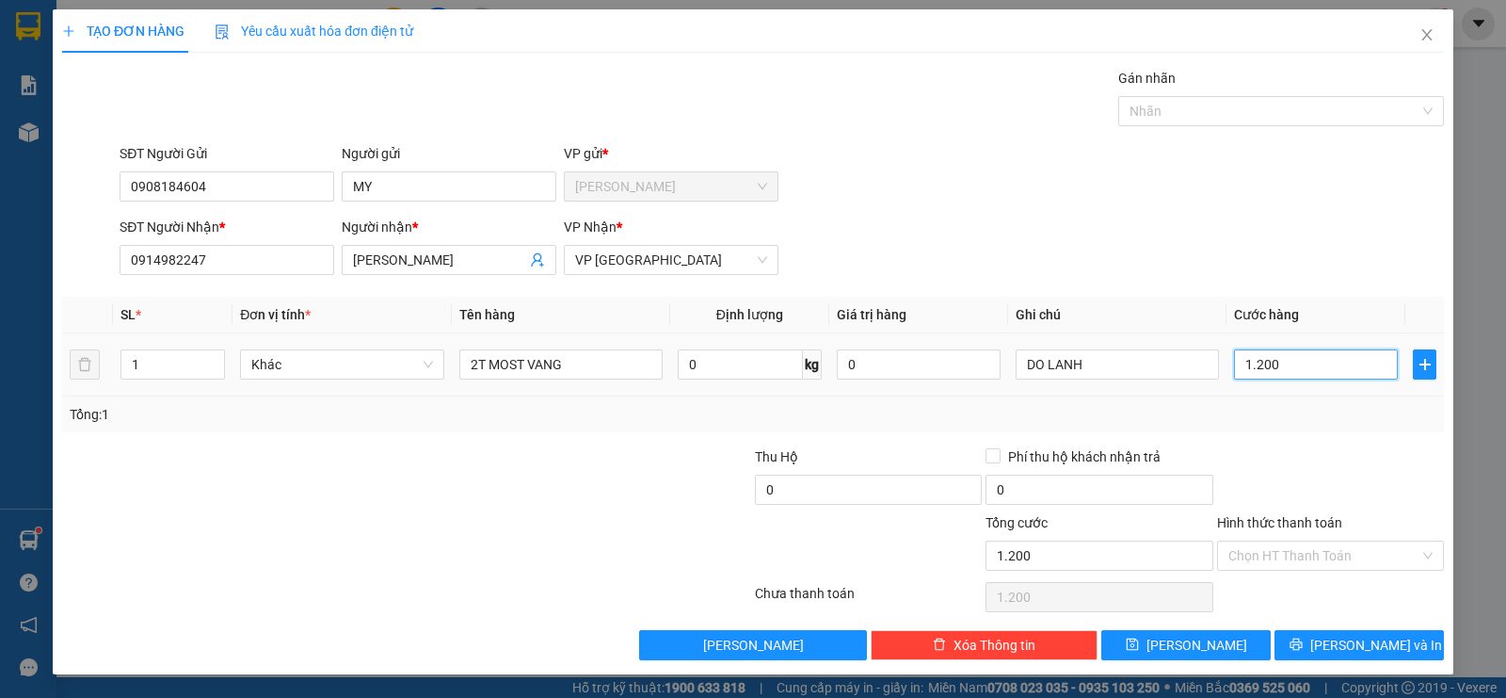
type input "12.000"
type input "120.000"
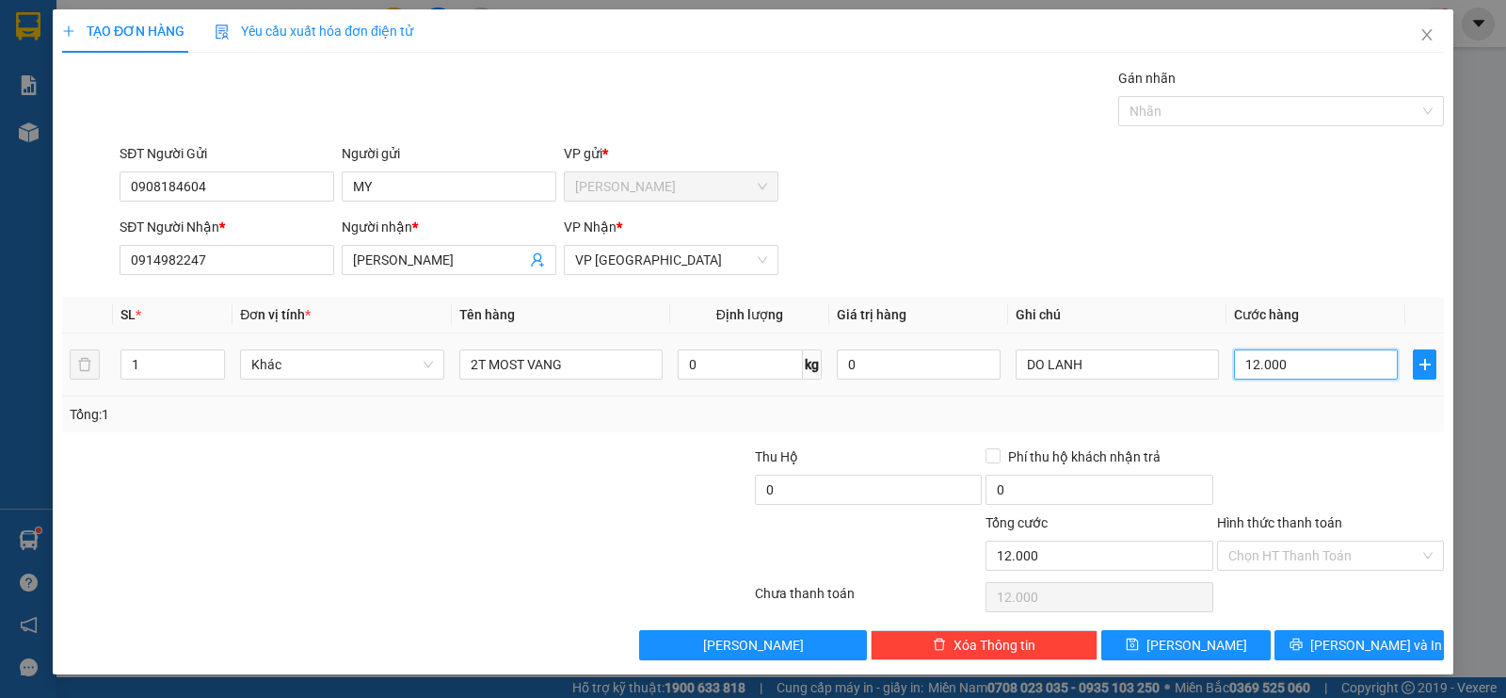
type input "120.000"
click at [1325, 662] on div "TẠO ĐƠN HÀNG Yêu cầu xuất hóa đơn điện tử Transit Pickup Surcharge Ids Transit …" at bounding box center [753, 341] width 1401 height 665
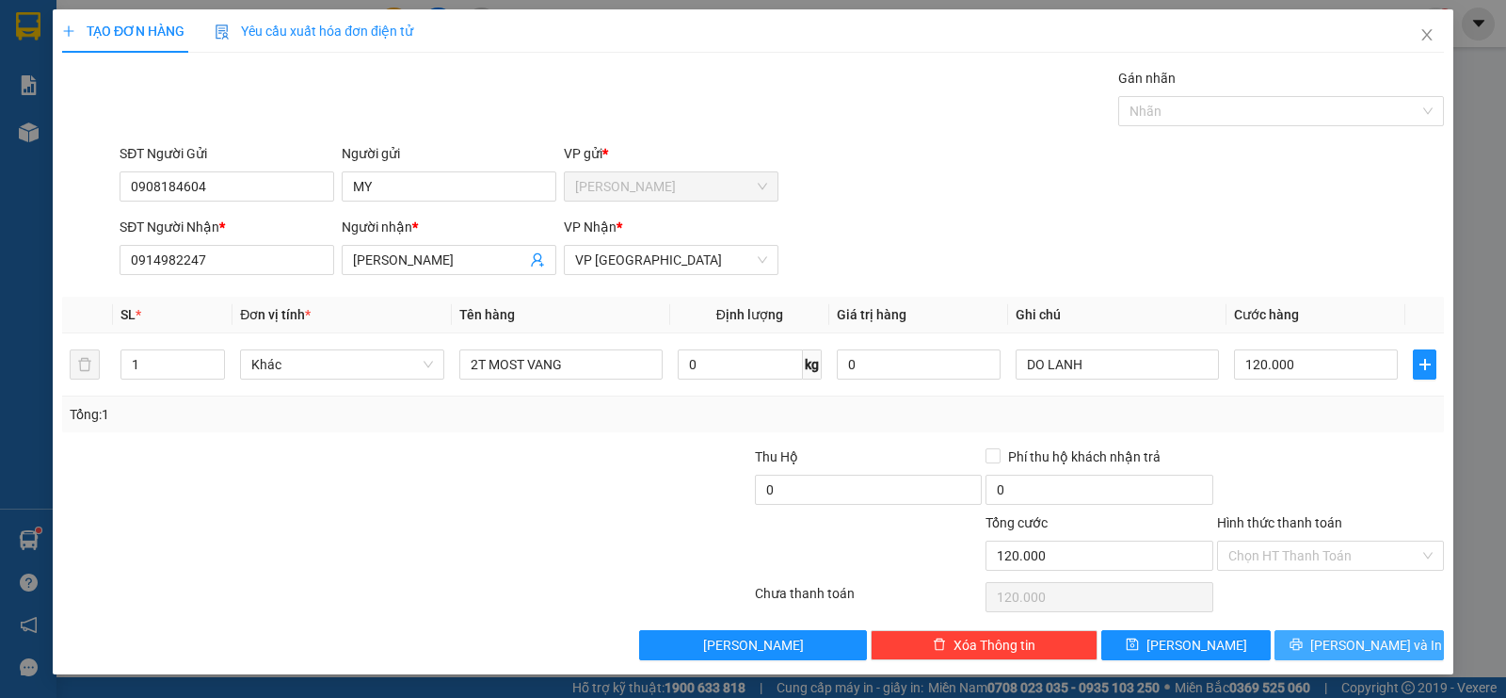
click at [1319, 654] on button "[PERSON_NAME] và In" at bounding box center [1359, 645] width 169 height 30
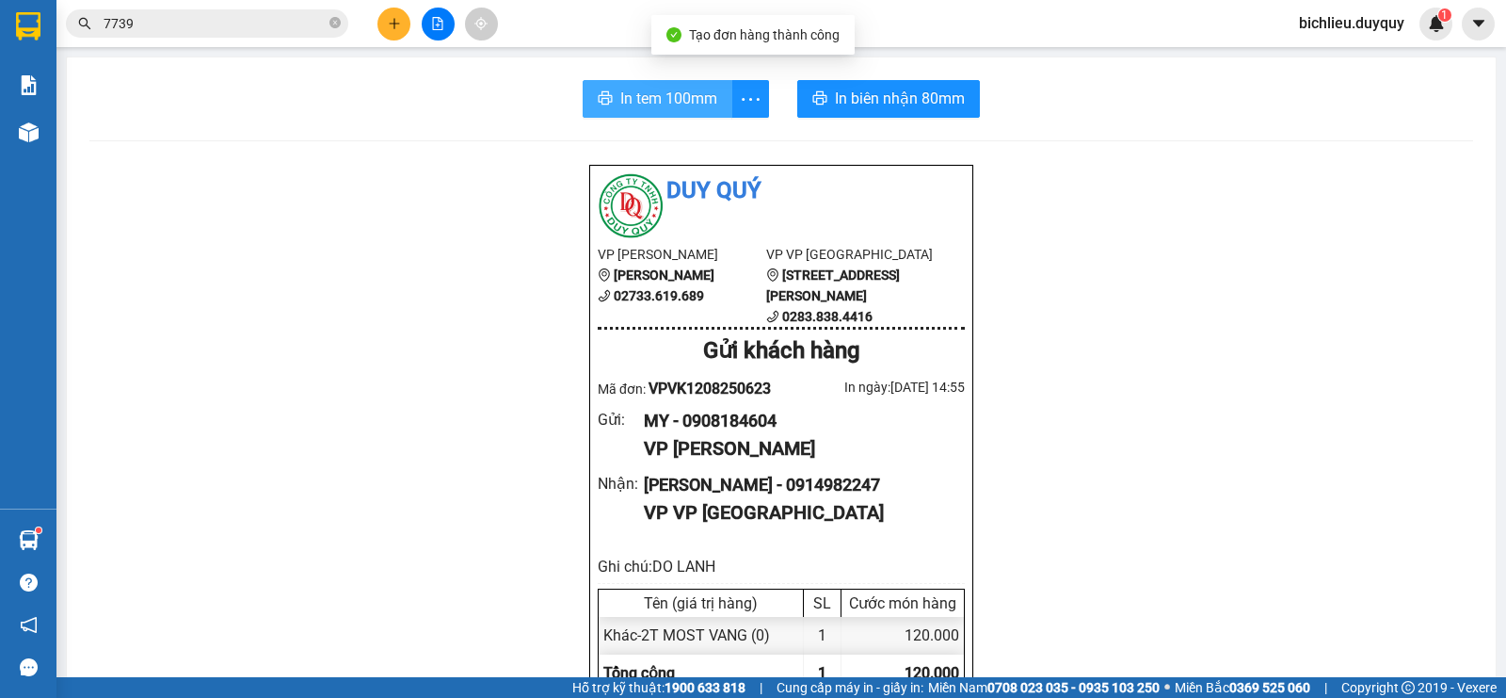
click at [640, 100] on span "In tem 100mm" at bounding box center [668, 99] width 97 height 24
click at [620, 98] on span "In tem 100mm" at bounding box center [668, 99] width 97 height 24
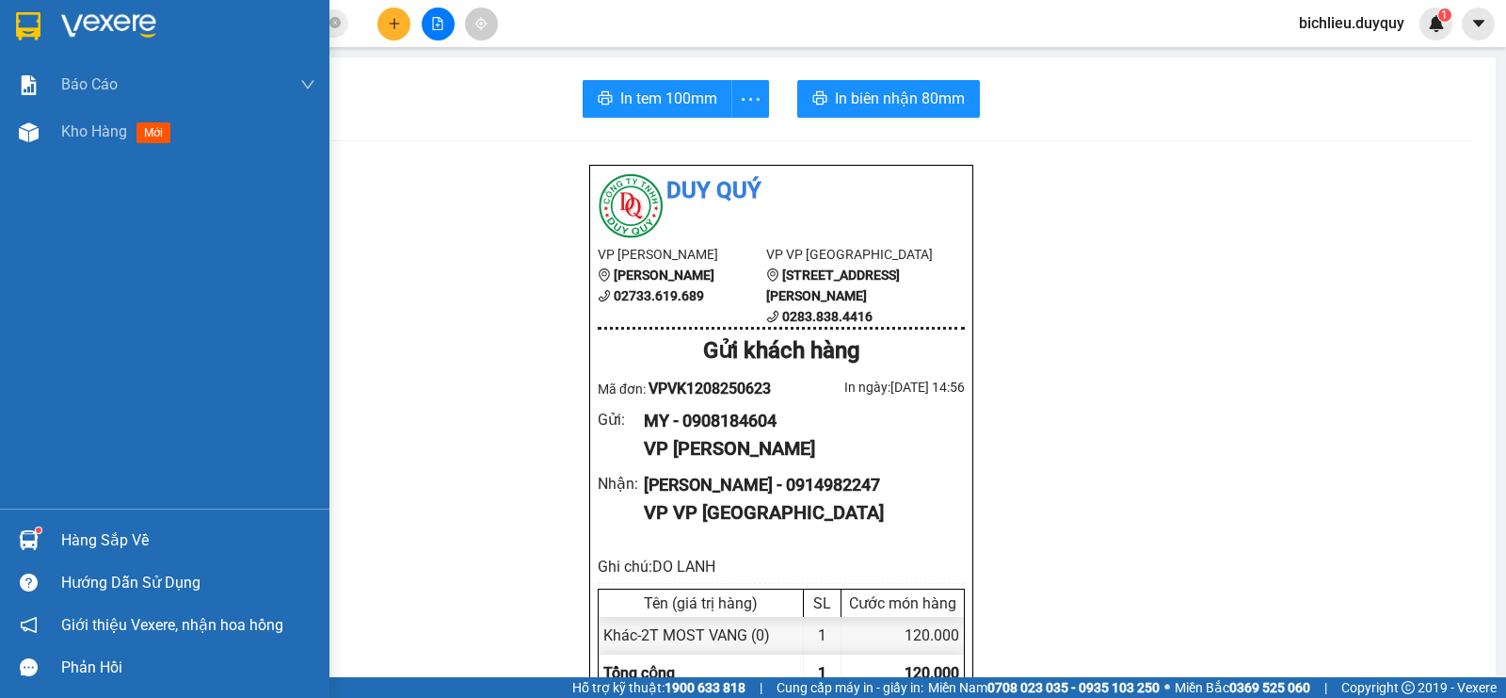
click at [24, 24] on img at bounding box center [28, 26] width 24 height 28
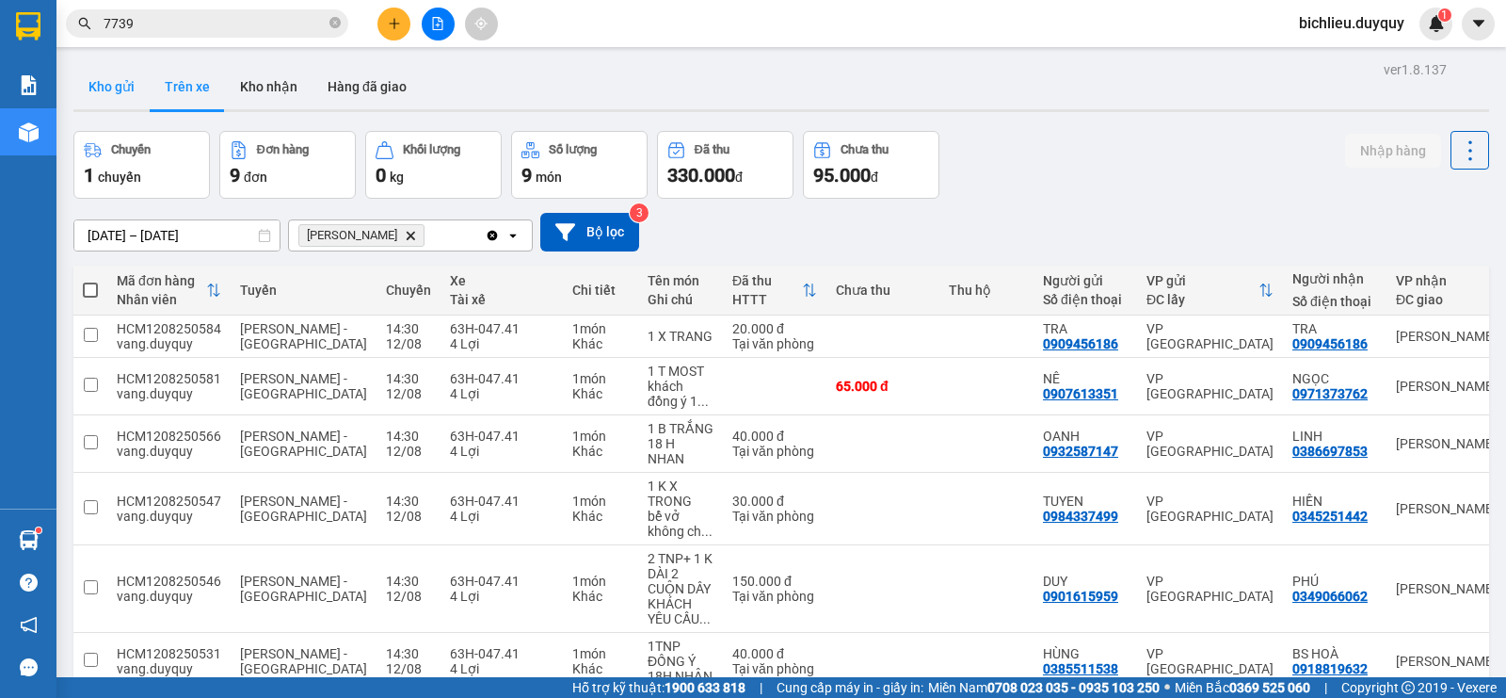
click at [109, 76] on button "Kho gửi" at bounding box center [111, 86] width 76 height 45
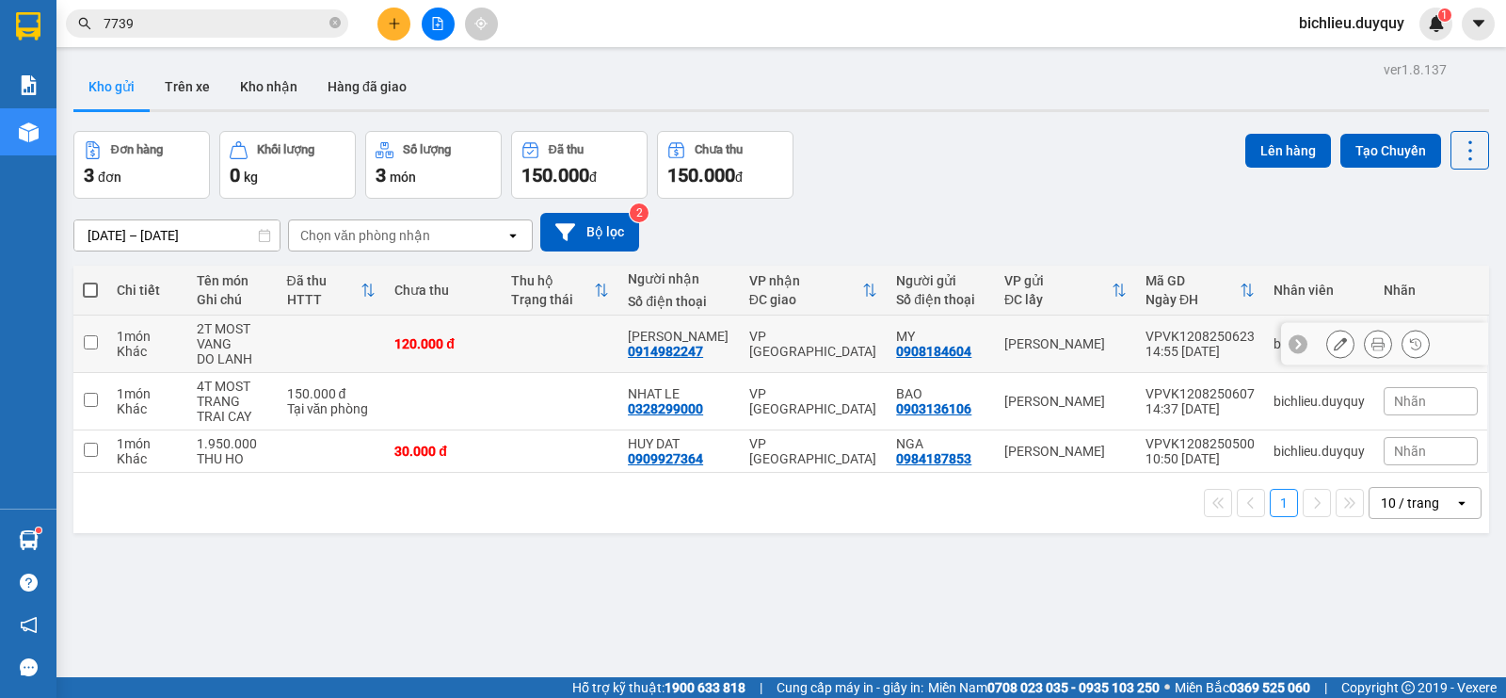
click at [92, 335] on input "checkbox" at bounding box center [91, 342] width 14 height 14
checkbox input "true"
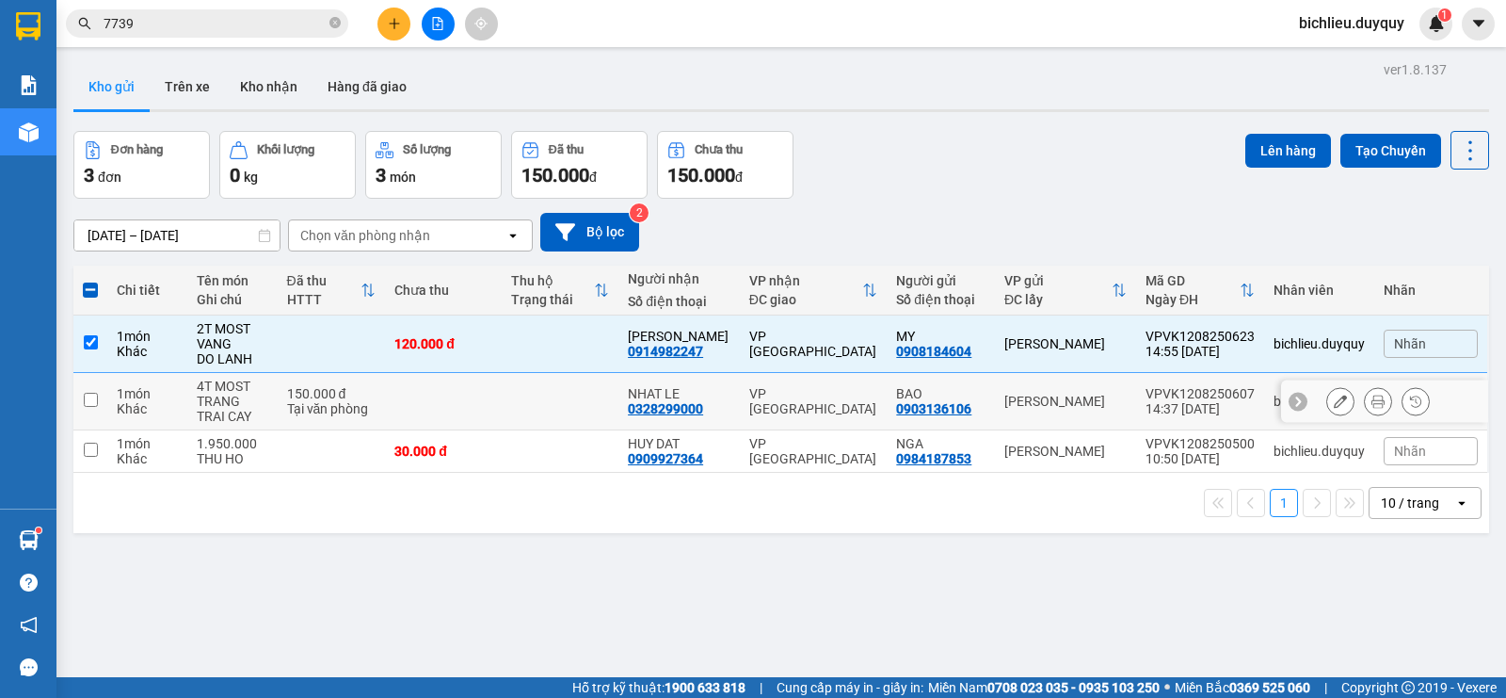
click at [89, 400] on input "checkbox" at bounding box center [91, 400] width 14 height 14
checkbox input "true"
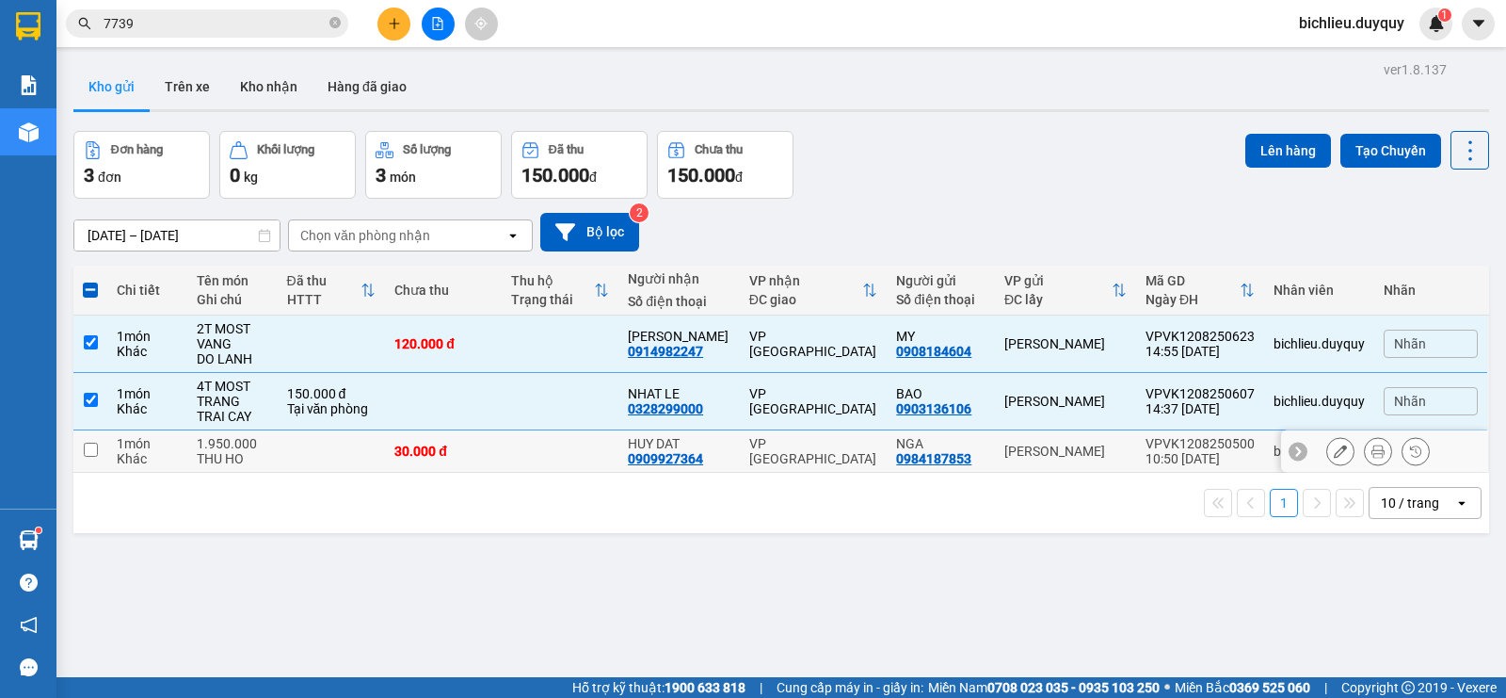
click at [86, 451] on input "checkbox" at bounding box center [91, 449] width 14 height 14
checkbox input "true"
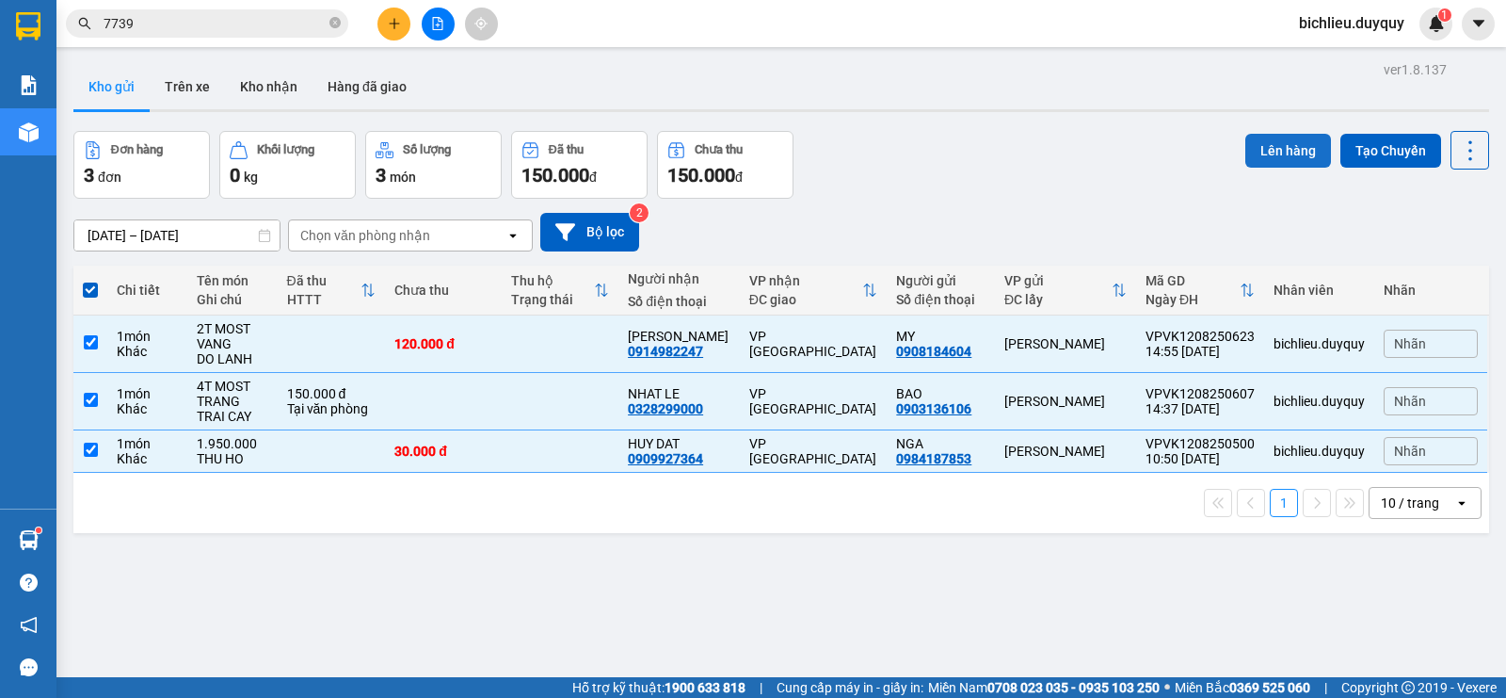
click at [1274, 142] on button "Lên hàng" at bounding box center [1288, 151] width 86 height 34
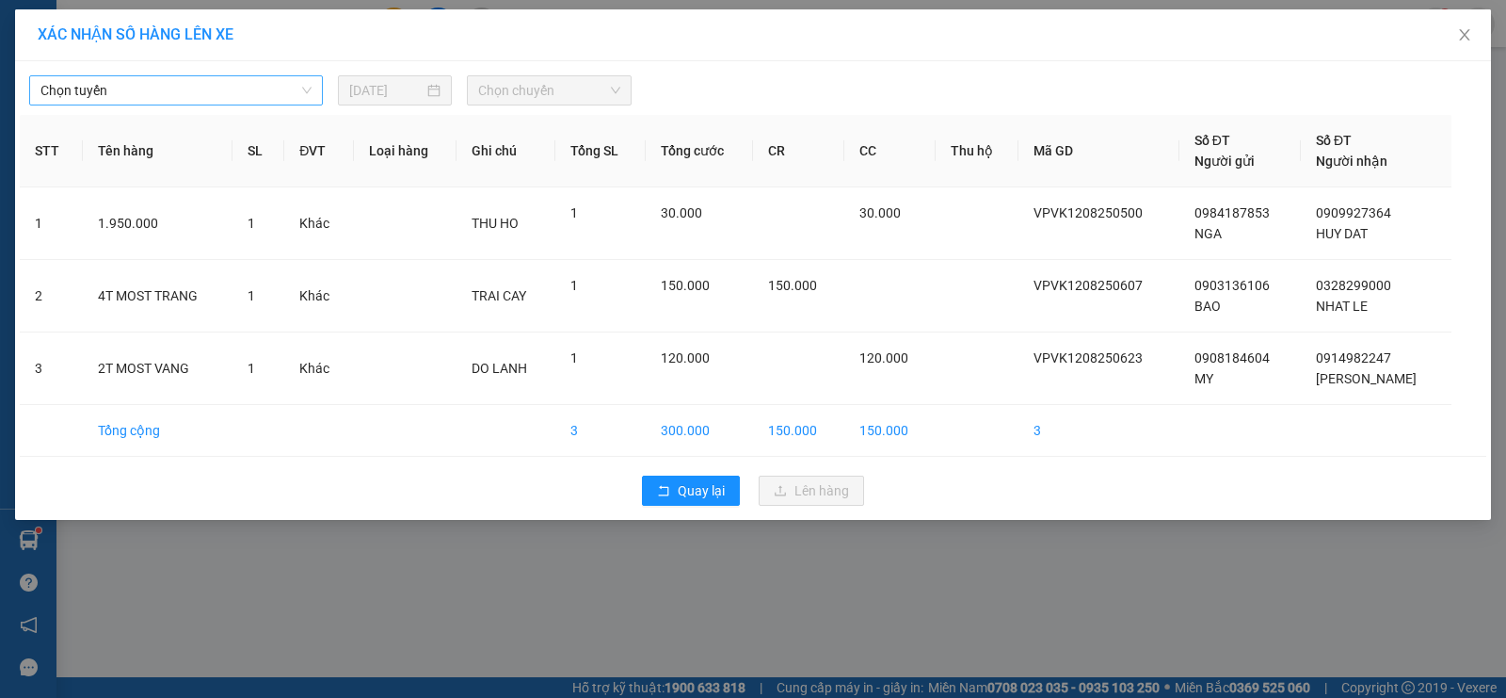
click at [155, 83] on span "Chọn tuyến" at bounding box center [175, 90] width 271 height 28
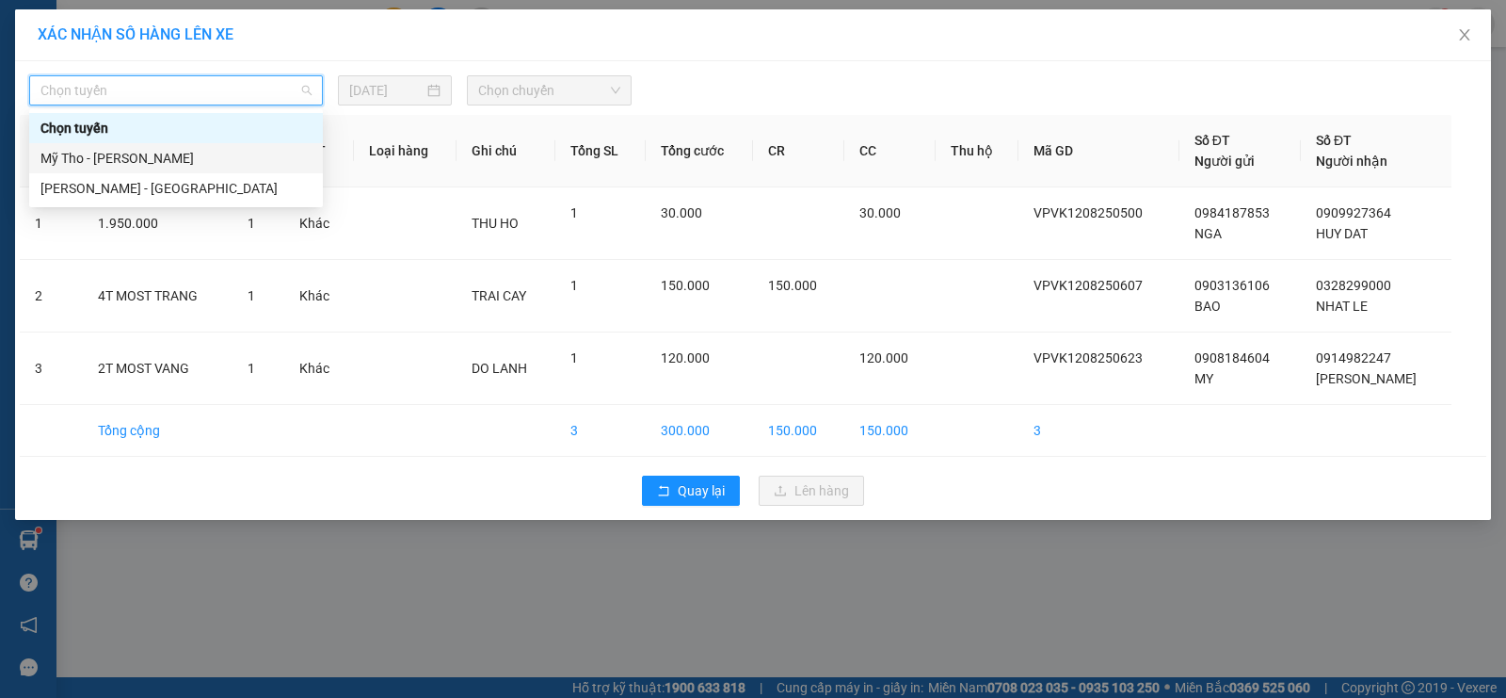
click at [176, 157] on div "Mỹ Tho - [PERSON_NAME]" at bounding box center [175, 158] width 271 height 21
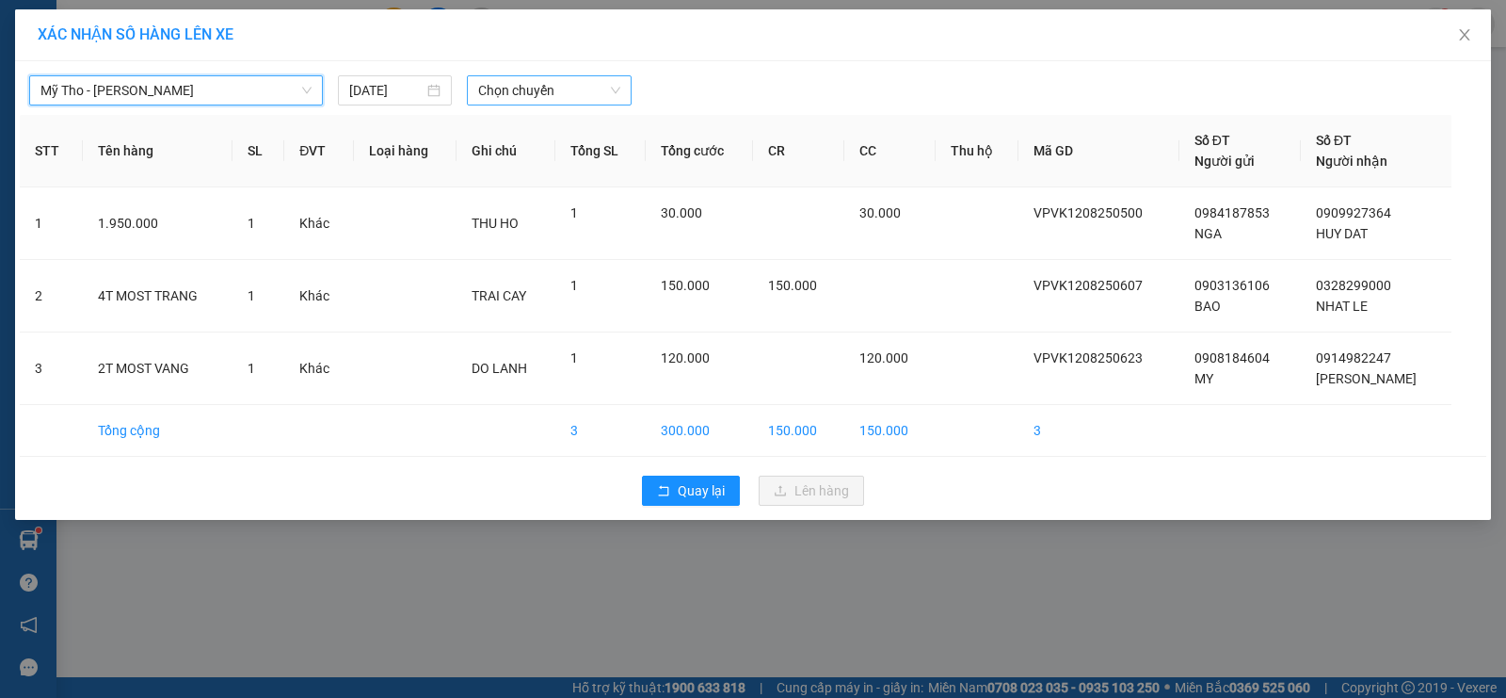
click at [573, 85] on span "Chọn chuyến" at bounding box center [549, 90] width 142 height 28
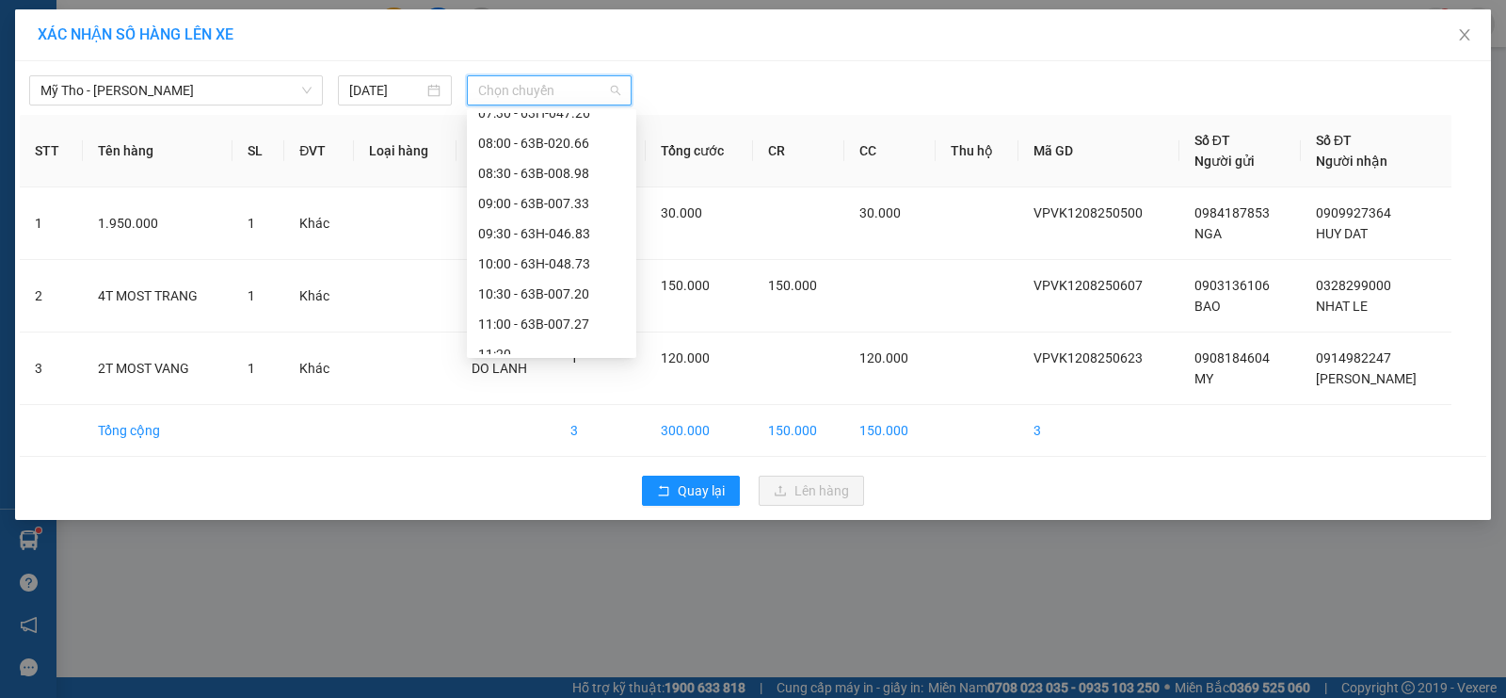
scroll to position [659, 0]
click at [584, 281] on div "14:20 - 63B-006.82" at bounding box center [551, 282] width 147 height 21
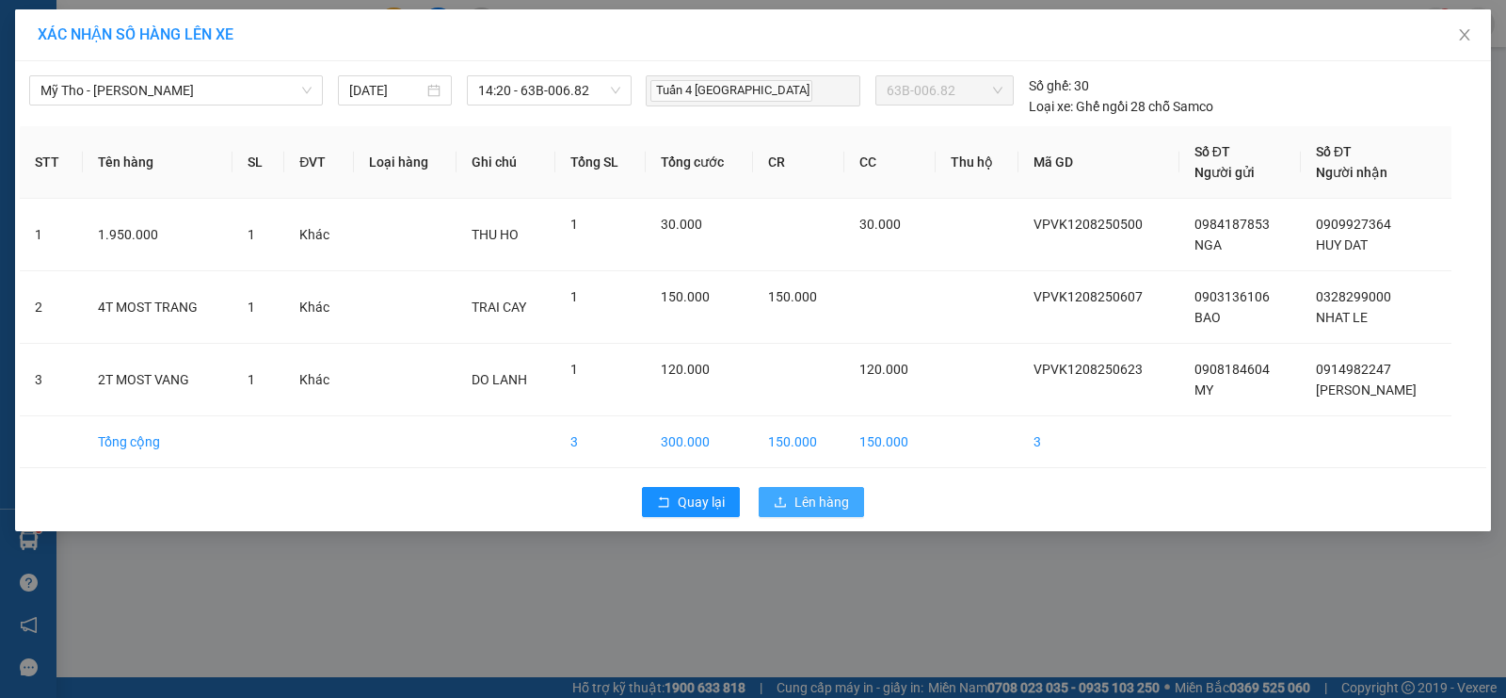
click at [807, 497] on span "Lên hàng" at bounding box center [821, 501] width 55 height 21
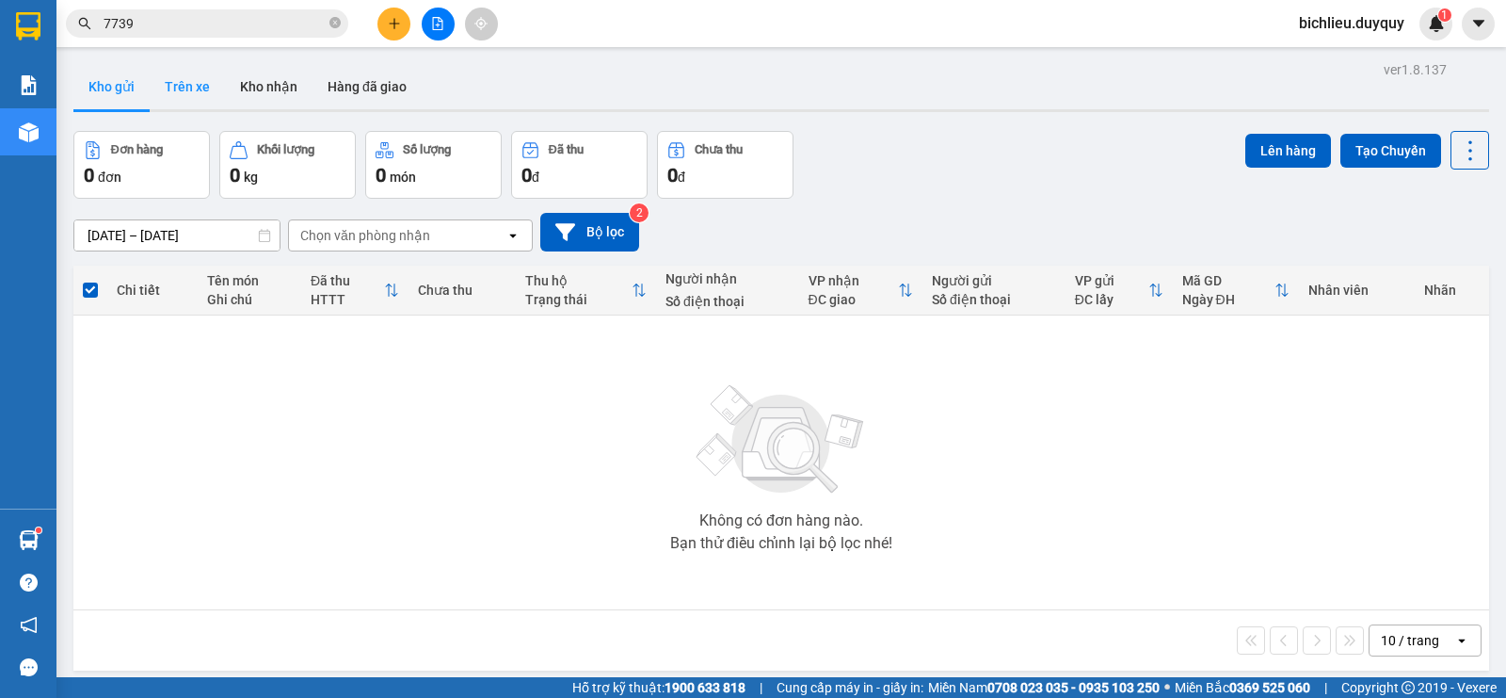
click at [186, 93] on button "Trên xe" at bounding box center [187, 86] width 75 height 45
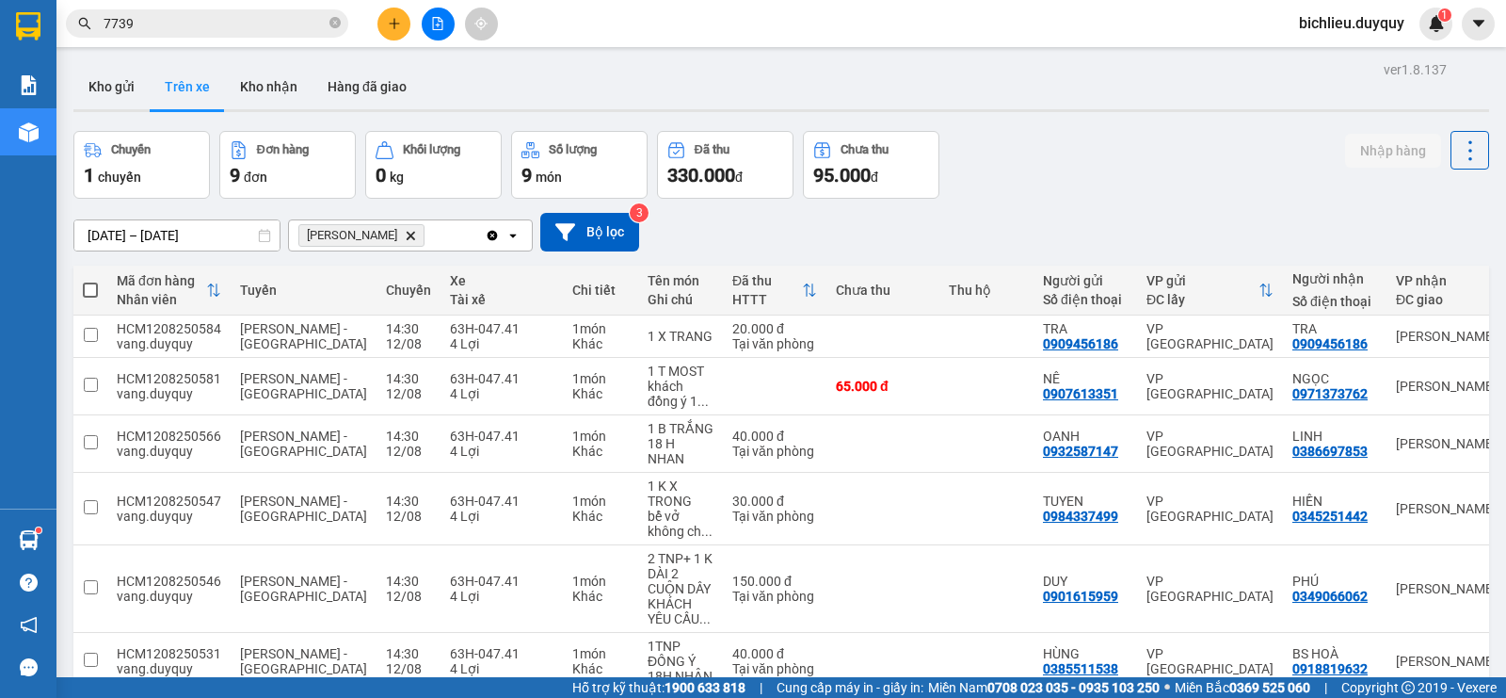
click at [407, 232] on icon "Vĩnh Kim, close by backspace" at bounding box center [411, 235] width 8 height 8
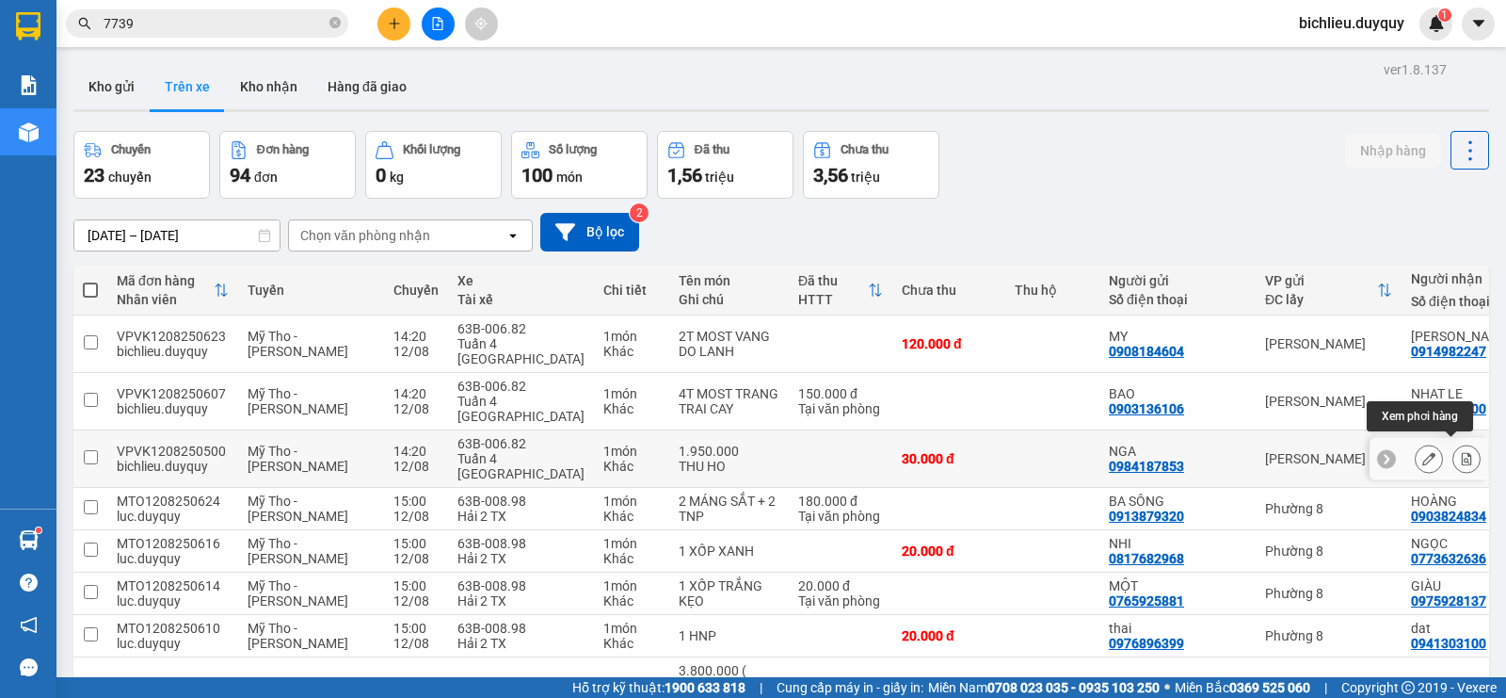
click at [1462, 453] on icon at bounding box center [1467, 458] width 10 height 13
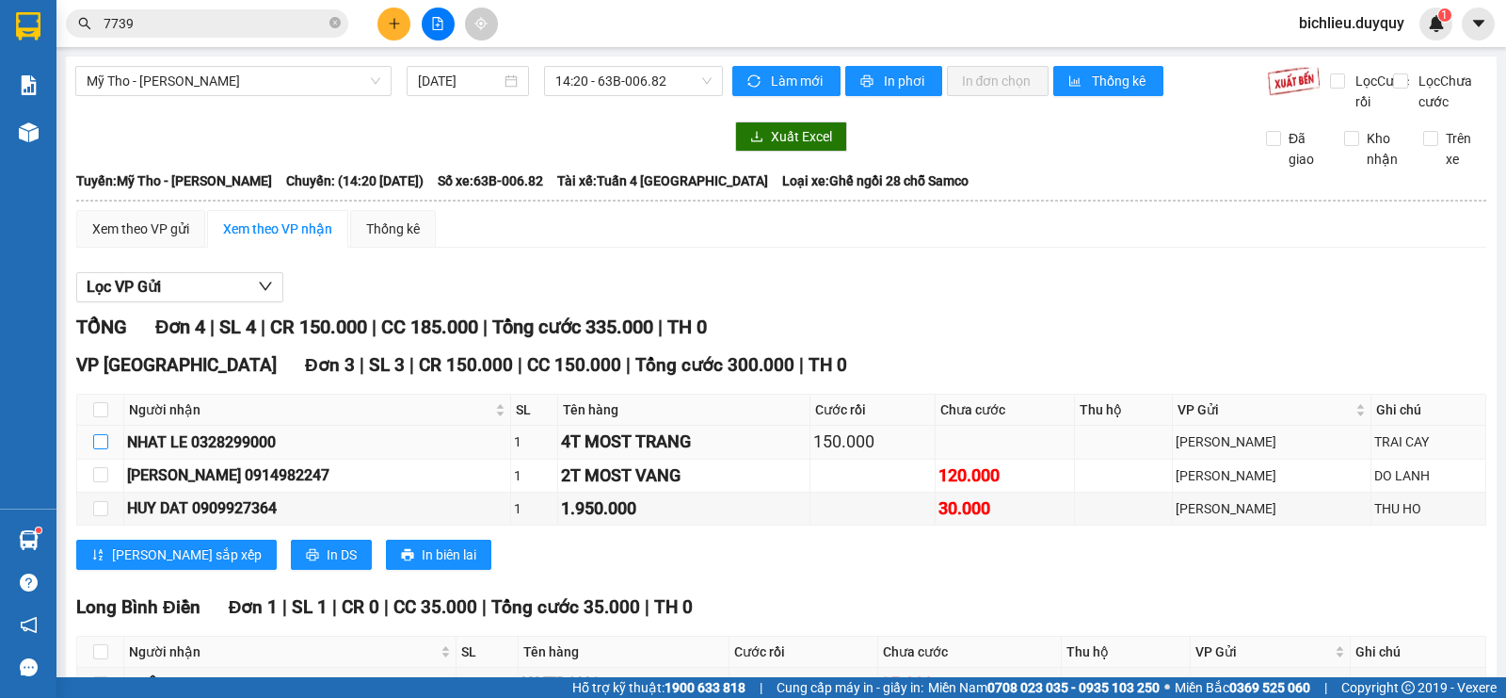
click at [98, 449] on input "checkbox" at bounding box center [100, 441] width 15 height 15
checkbox input "true"
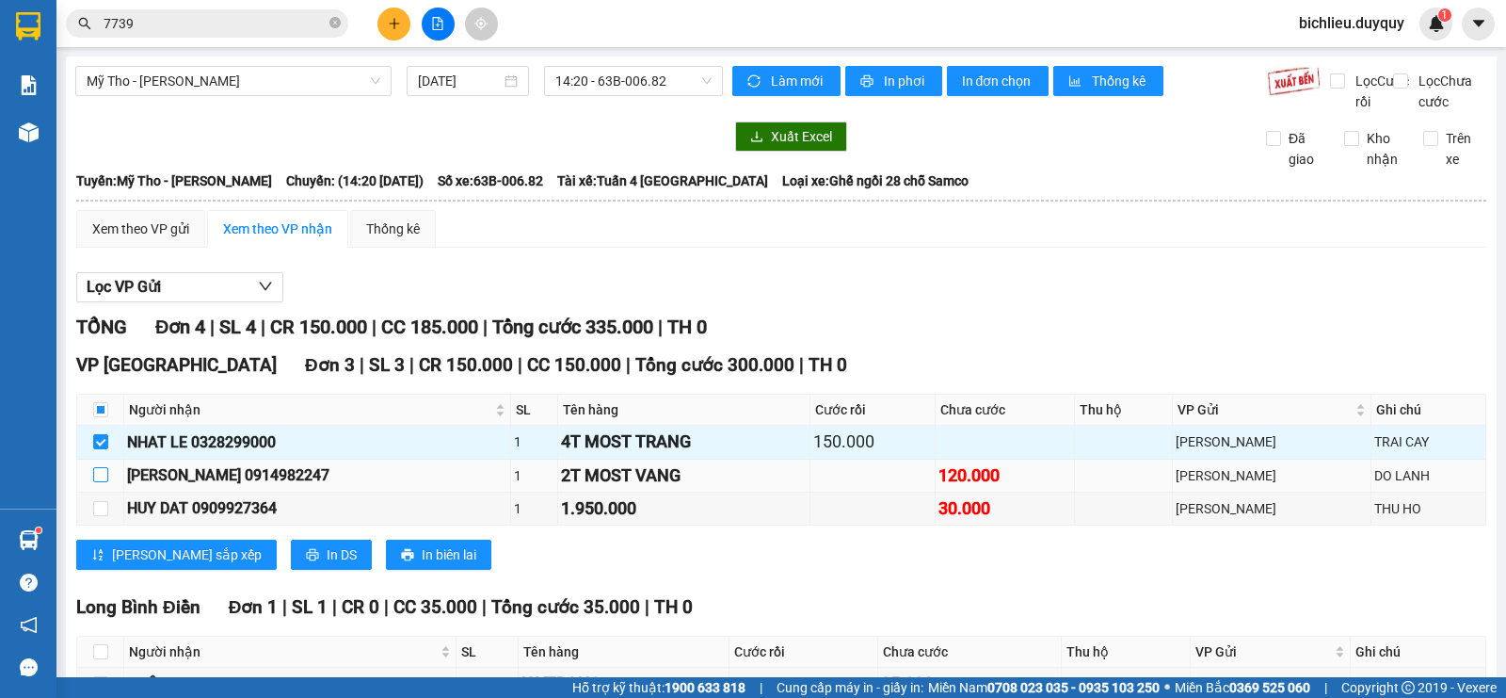
click at [97, 482] on input "checkbox" at bounding box center [100, 474] width 15 height 15
checkbox input "true"
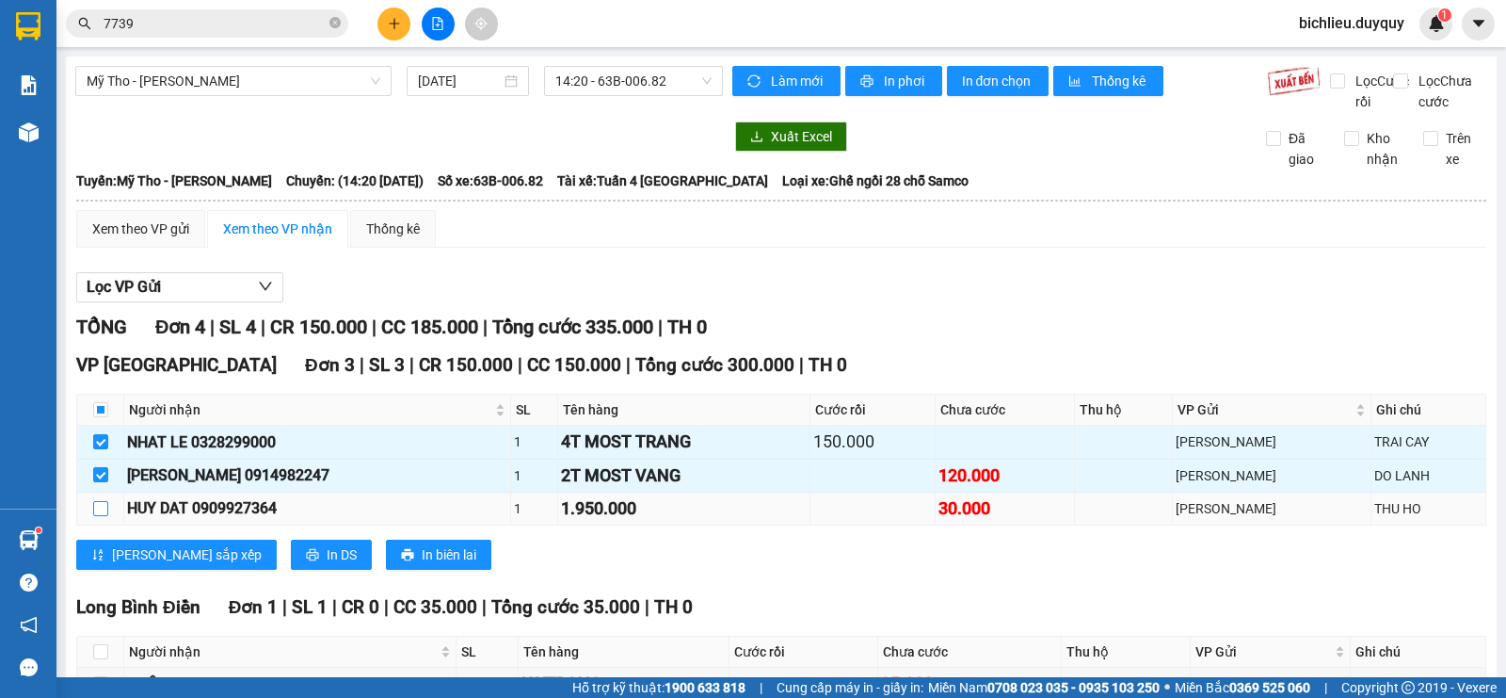
click at [102, 516] on input "checkbox" at bounding box center [100, 508] width 15 height 15
checkbox input "true"
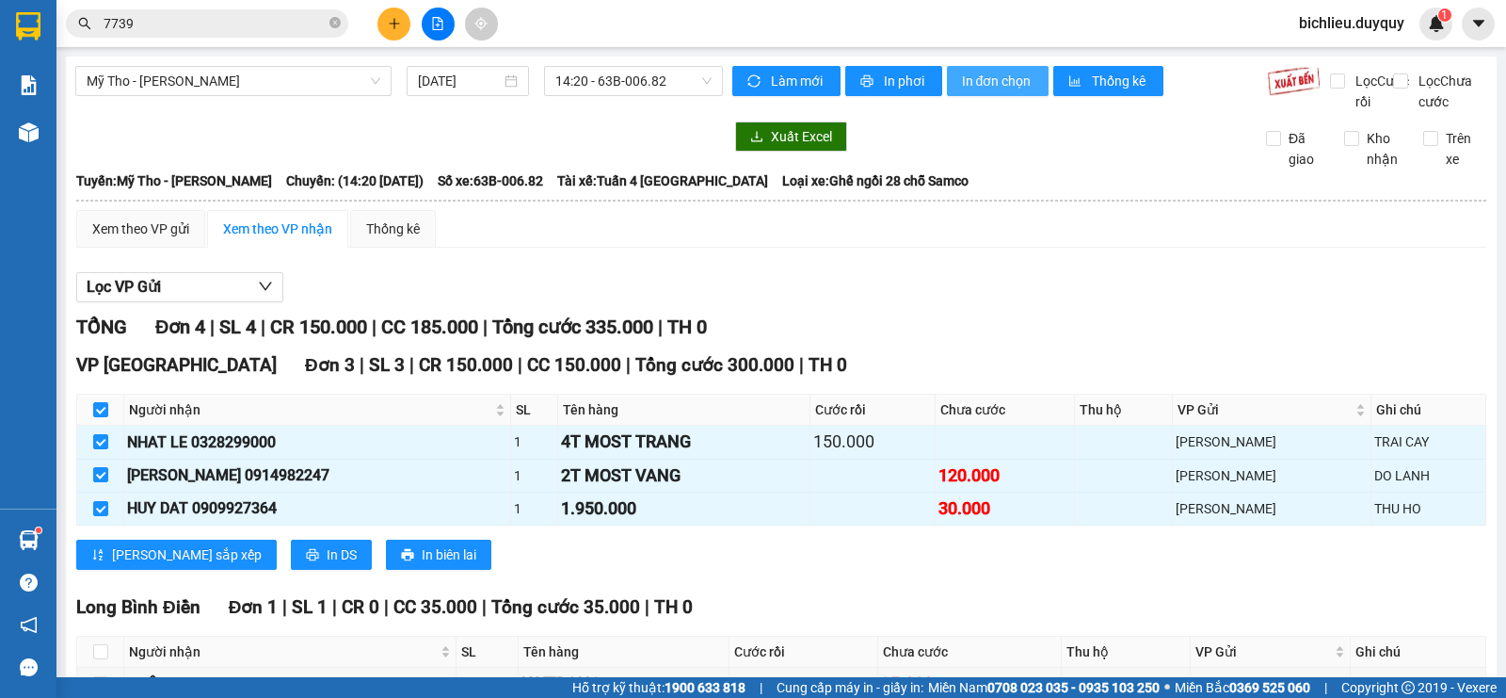
click at [1015, 74] on span "In đơn chọn" at bounding box center [998, 81] width 72 height 21
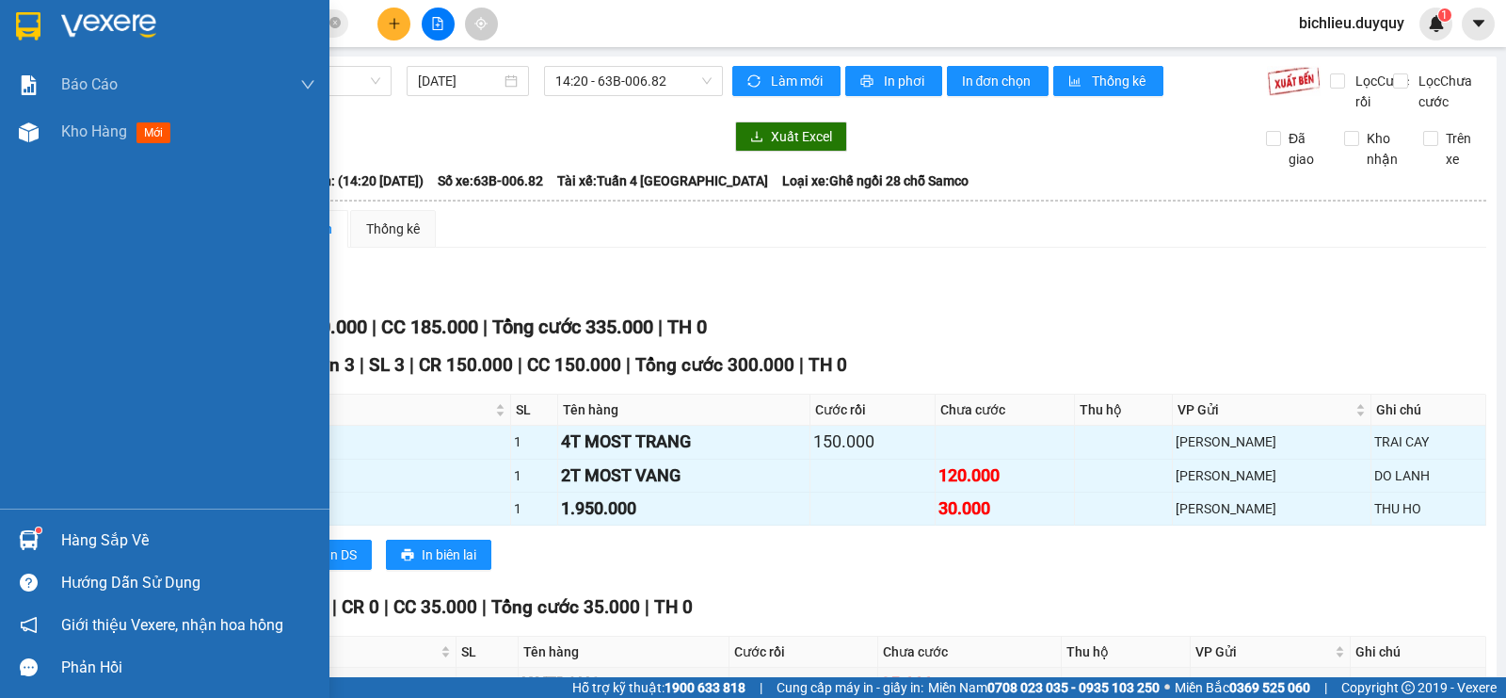
click at [34, 23] on img at bounding box center [28, 26] width 24 height 28
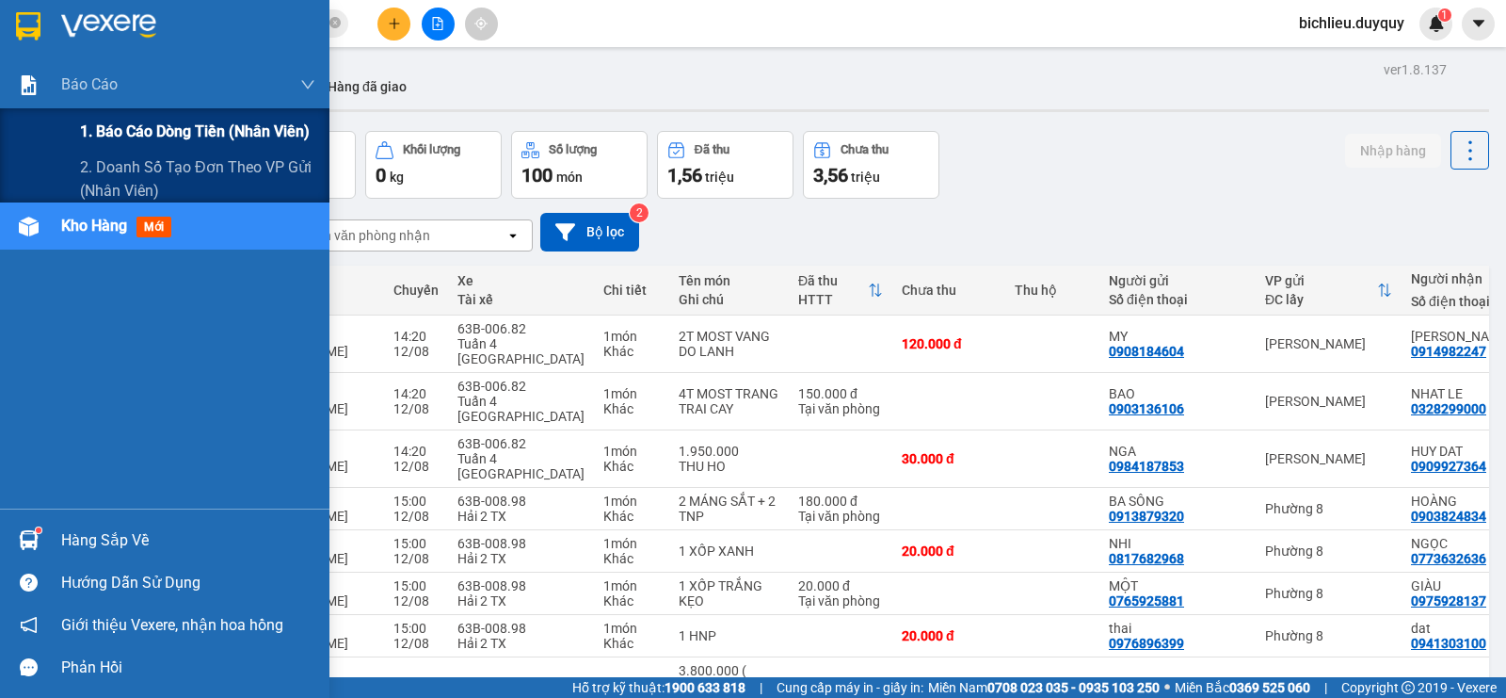
click at [151, 129] on span "1. Báo cáo dòng tiền (nhân viên)" at bounding box center [195, 132] width 230 height 24
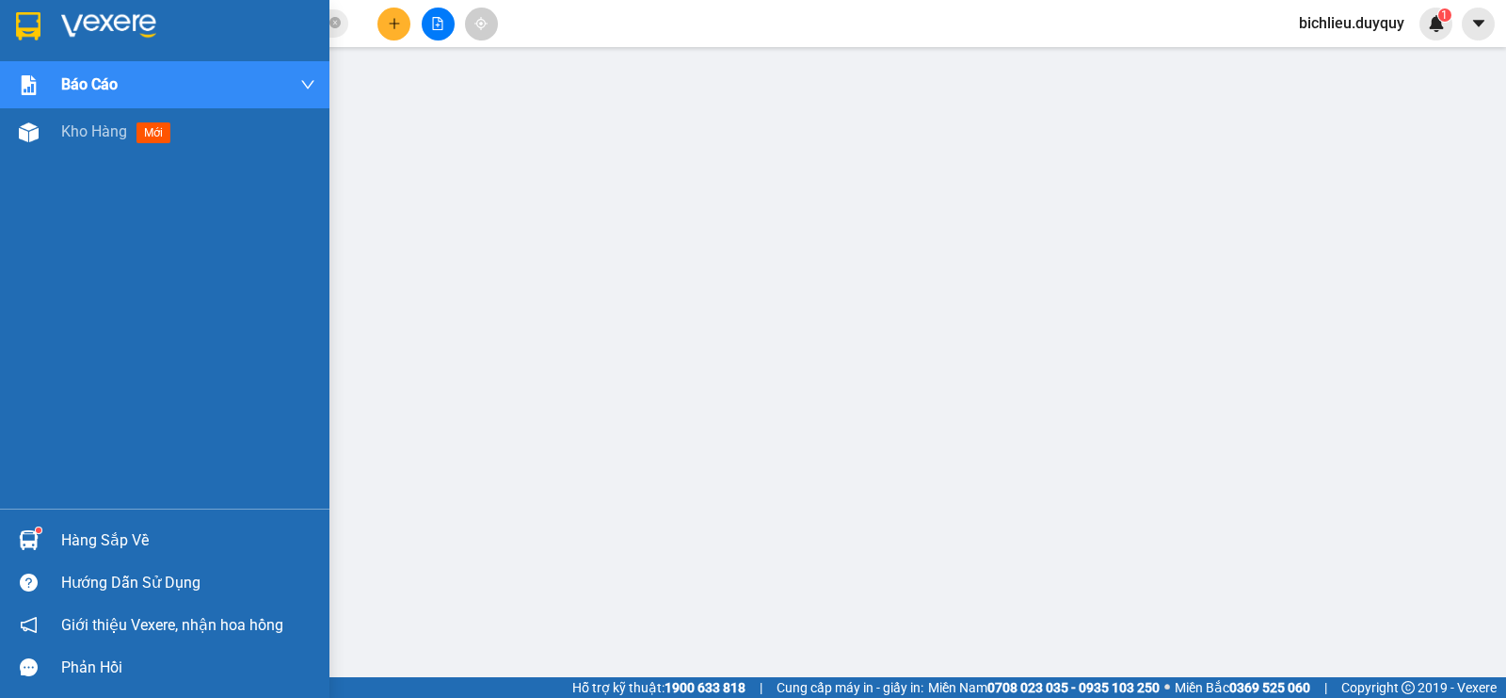
click at [28, 20] on img at bounding box center [28, 26] width 24 height 28
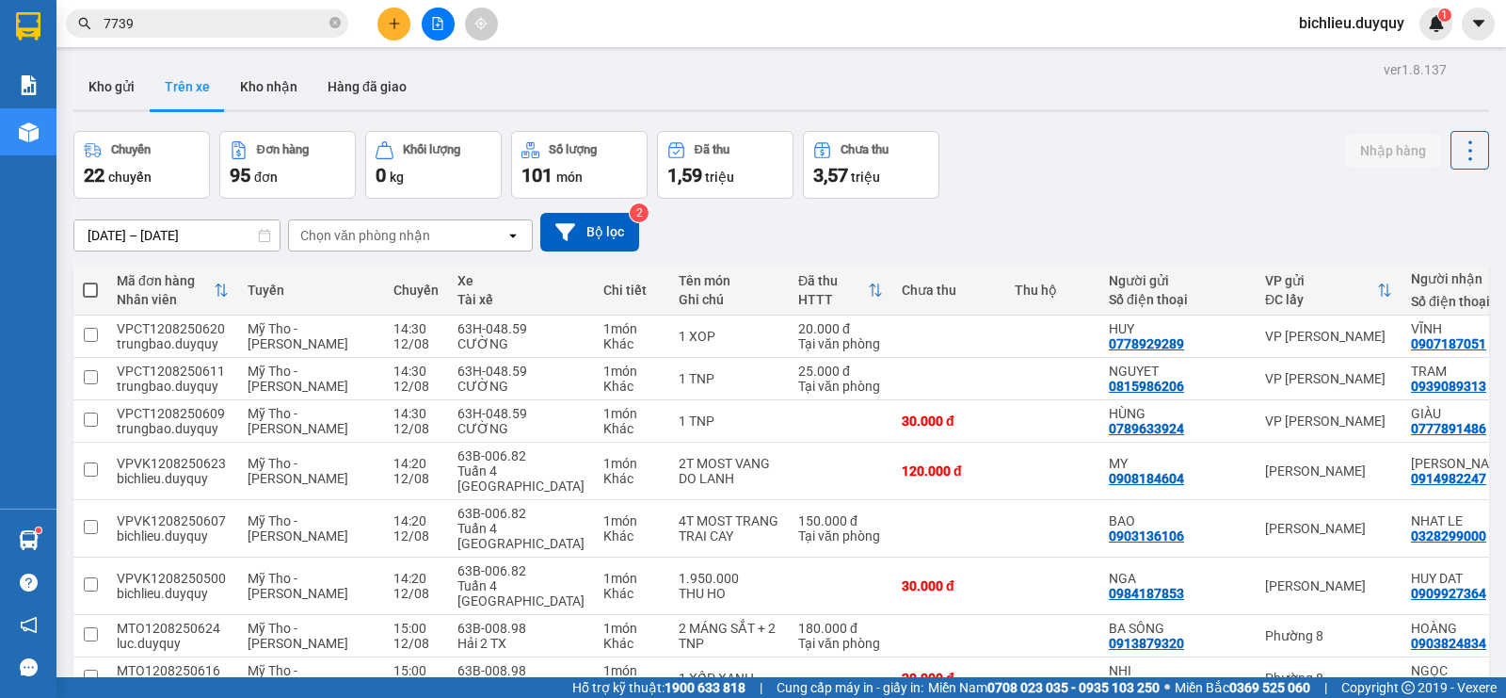
click at [142, 23] on input "7739" at bounding box center [215, 23] width 222 height 21
type input "7"
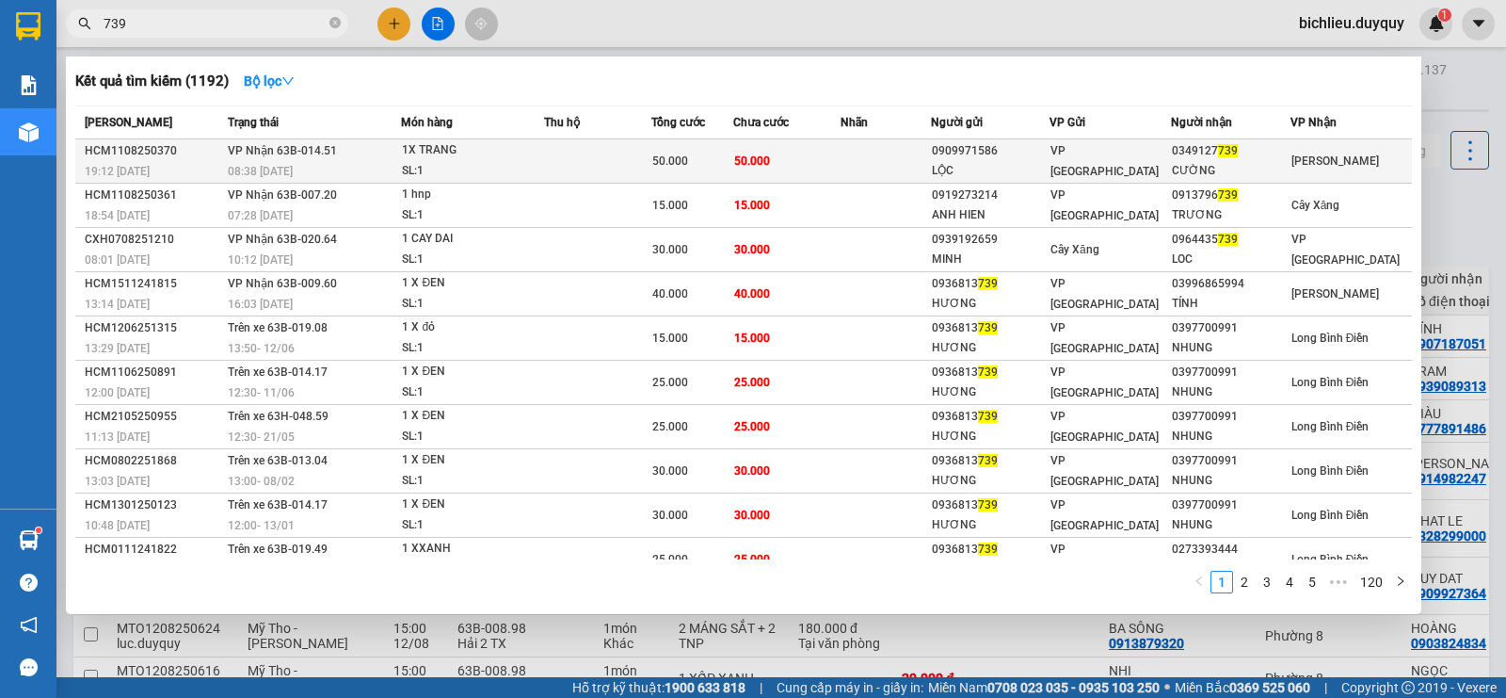
type input "739"
click at [1331, 158] on span "[PERSON_NAME]" at bounding box center [1335, 160] width 88 height 13
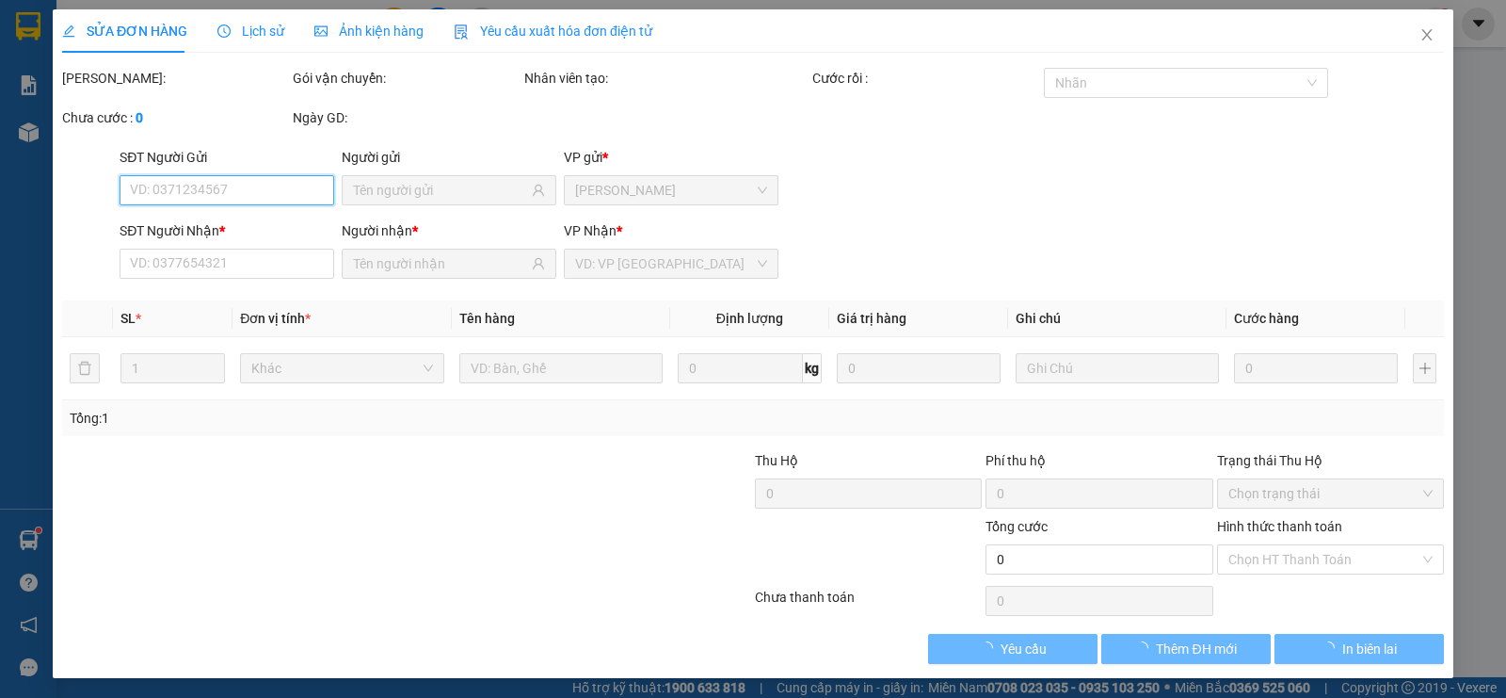
type input "0909971586"
type input "LỘC"
type input "0349127739"
type input "CƯỜNG"
type input "50.000"
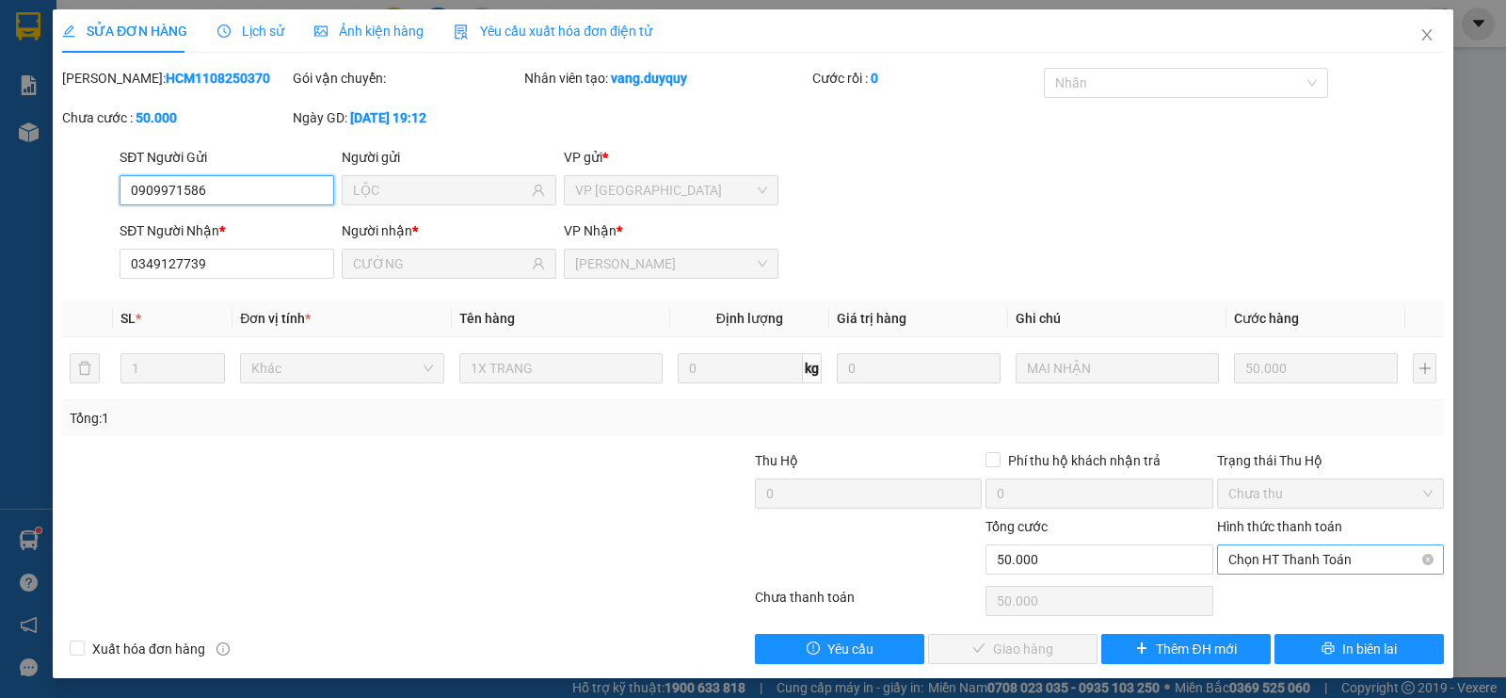
click at [1284, 558] on span "Chọn HT Thanh Toán" at bounding box center [1330, 559] width 204 height 28
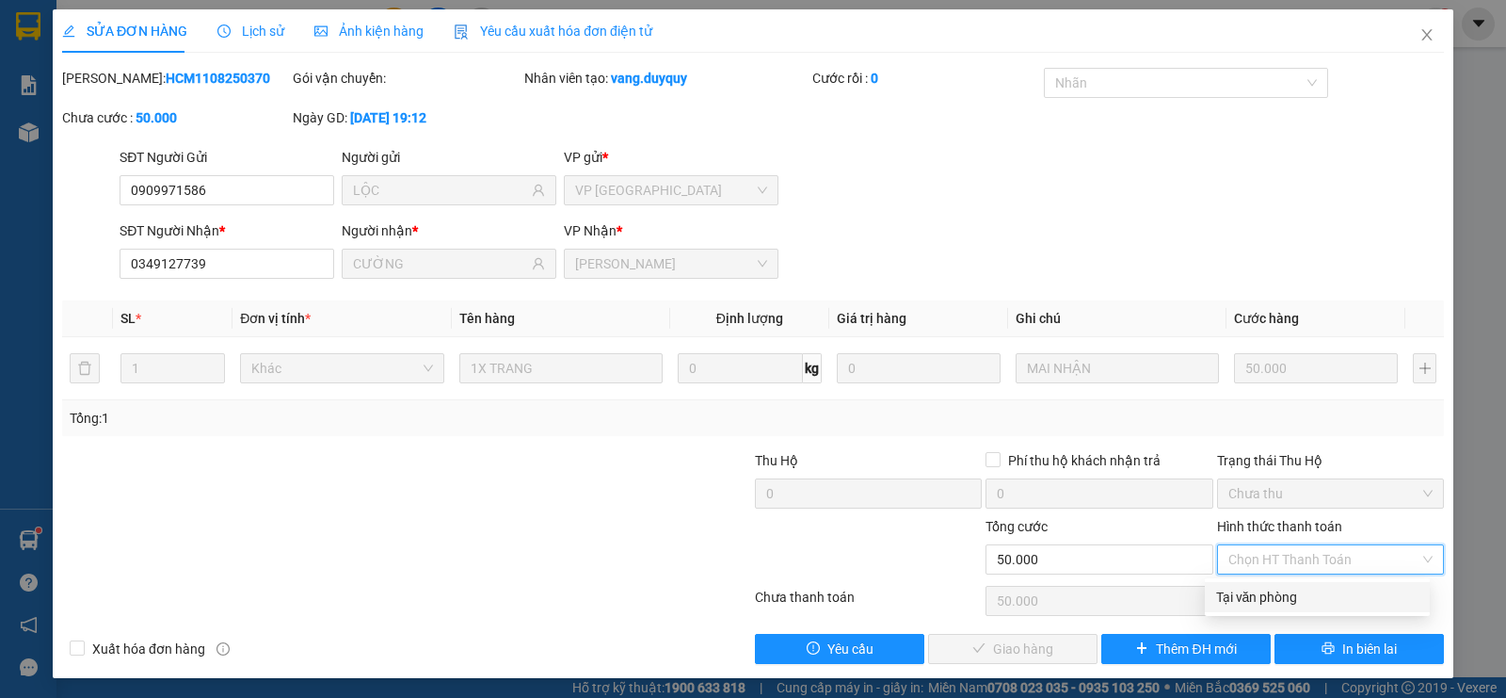
click at [1264, 598] on div "Tại văn phòng" at bounding box center [1317, 596] width 202 height 21
type input "0"
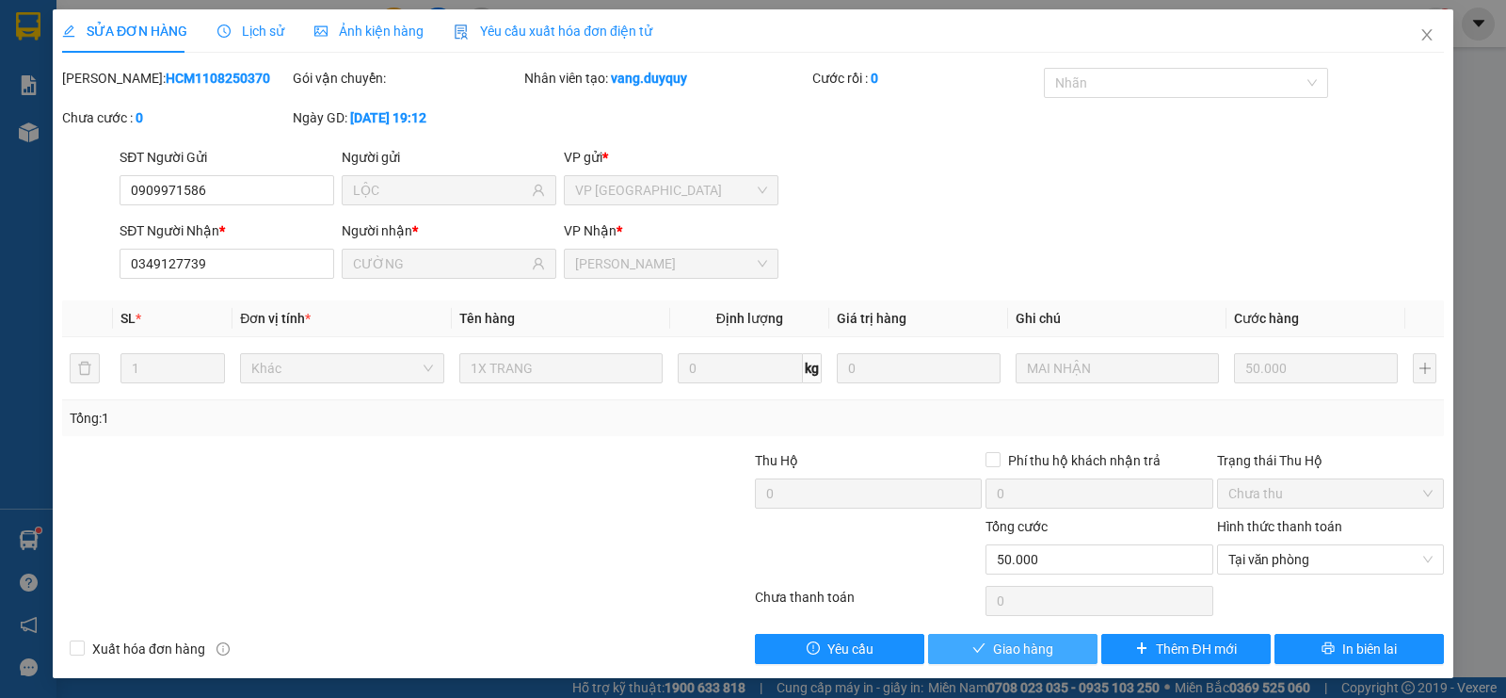
click at [1022, 653] on span "Giao hàng" at bounding box center [1023, 648] width 60 height 21
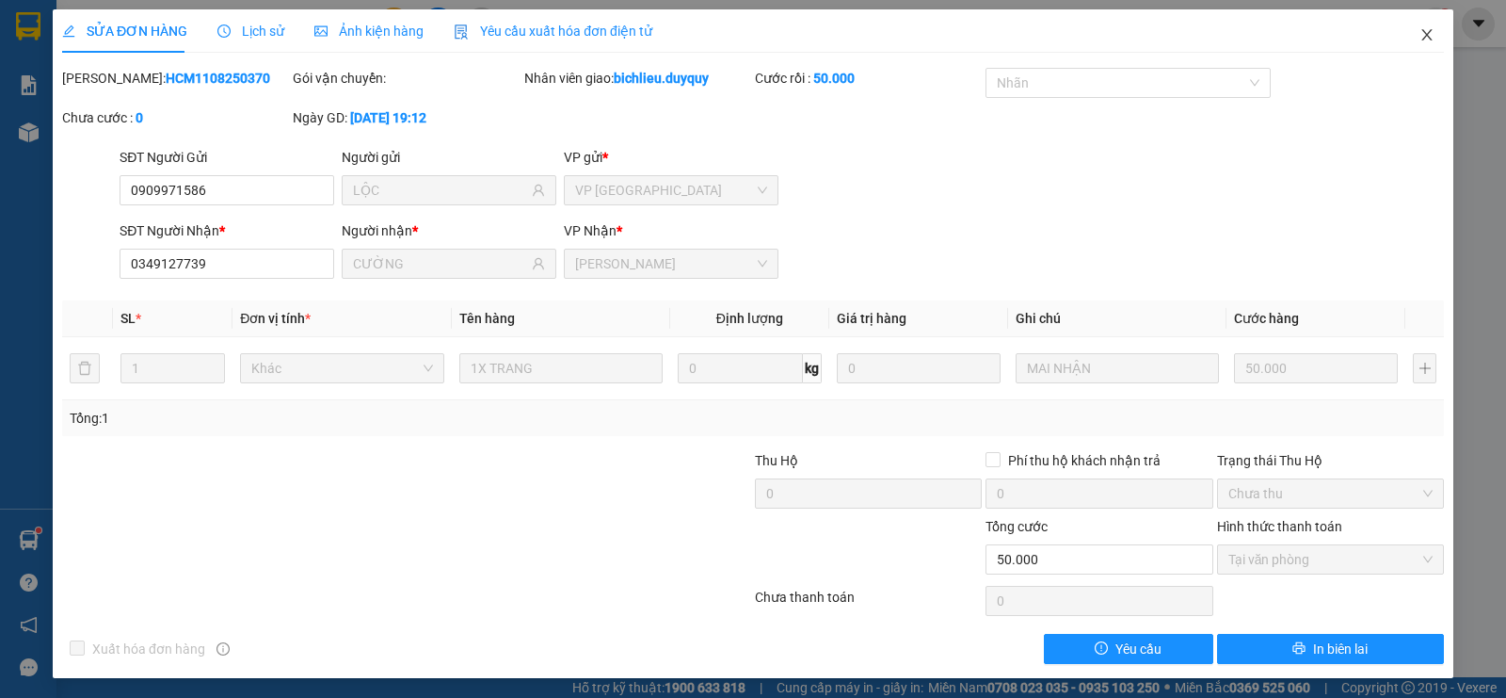
click at [1420, 36] on icon "close" at bounding box center [1427, 34] width 15 height 15
click at [1404, 39] on div "bichlieu.duyquy 1" at bounding box center [1368, 24] width 168 height 33
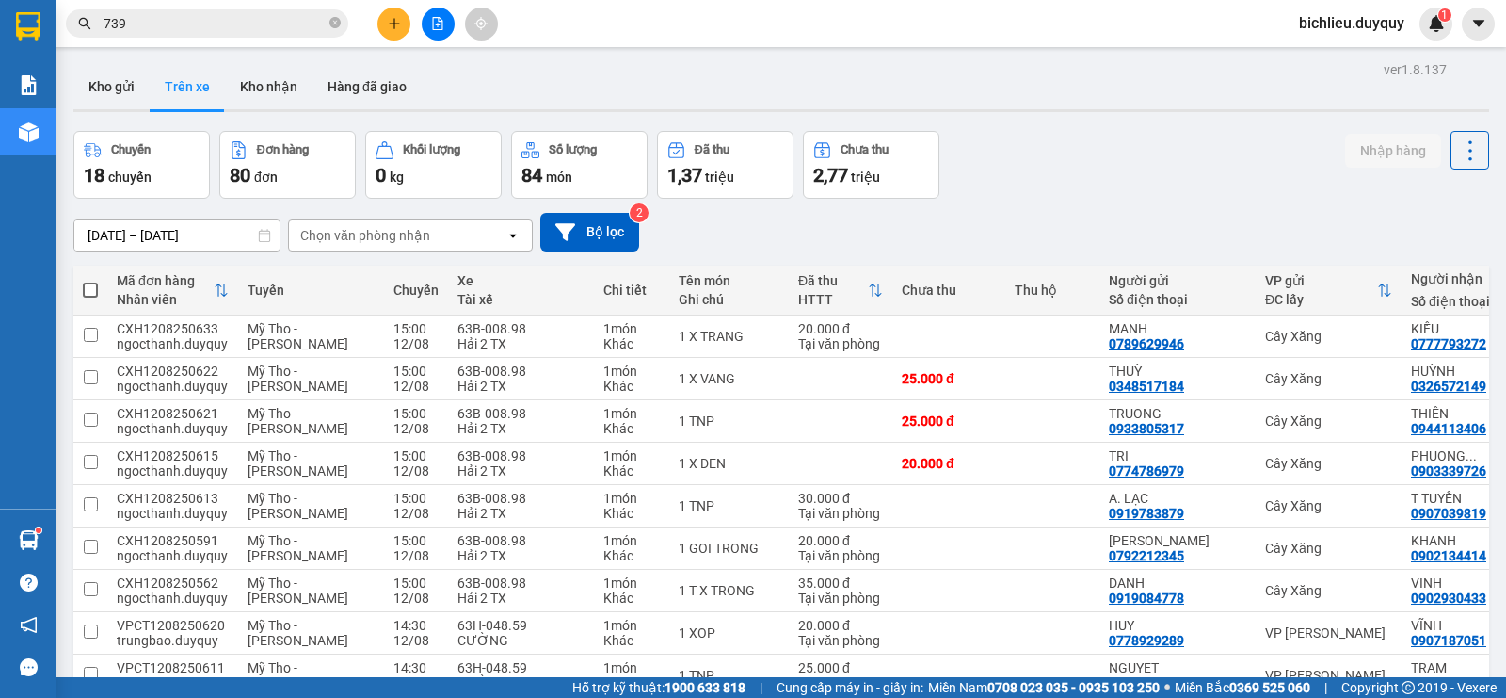
click at [435, 227] on div "Chọn văn phòng nhận" at bounding box center [397, 235] width 217 height 30
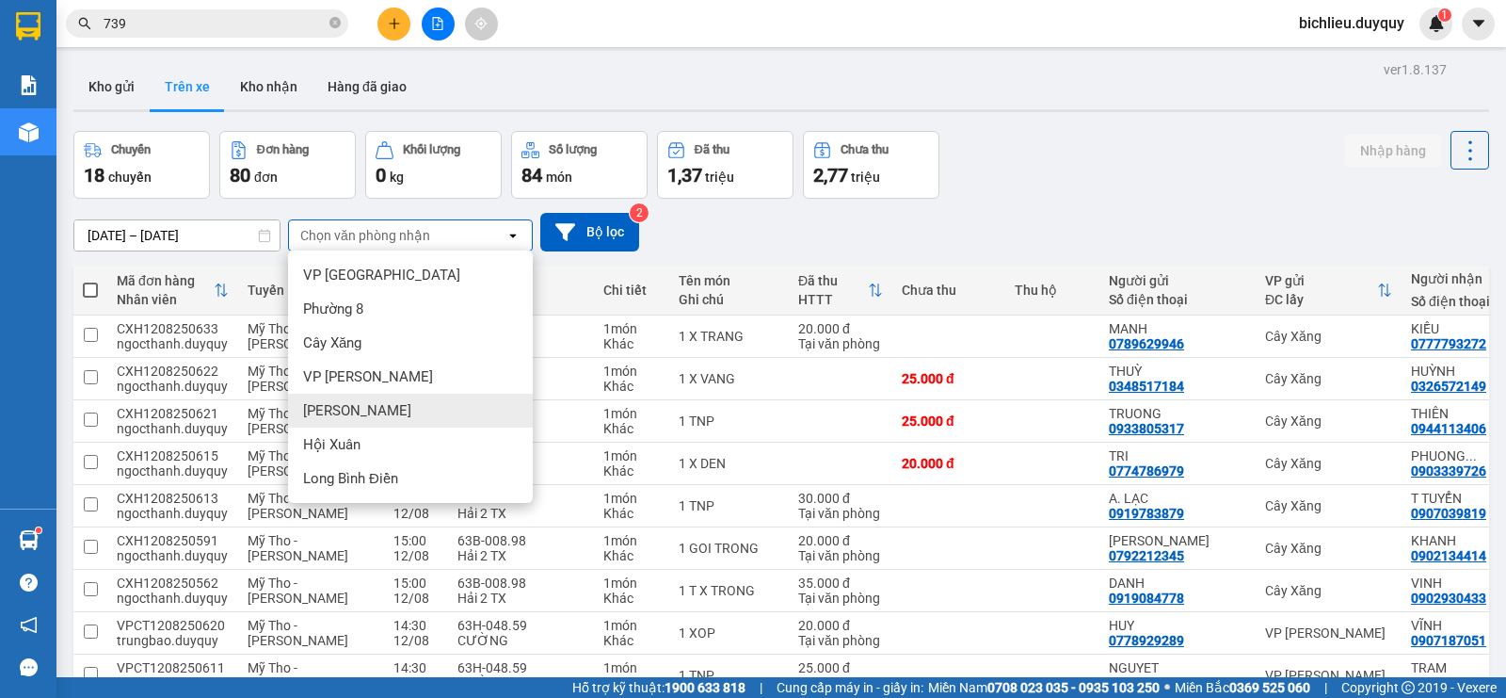
drag, startPoint x: 367, startPoint y: 407, endPoint x: 385, endPoint y: 402, distance: 18.5
click at [367, 406] on div "[PERSON_NAME]" at bounding box center [410, 410] width 245 height 34
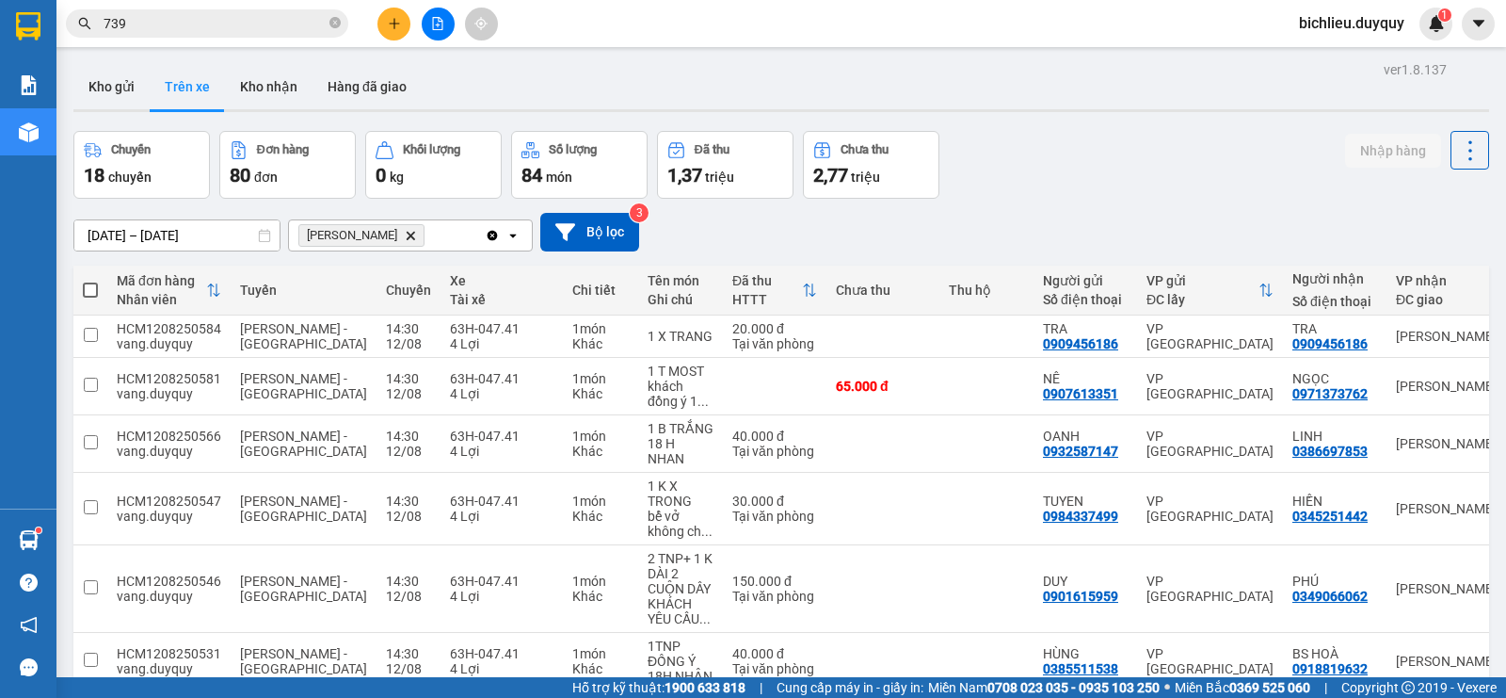
scroll to position [255, 0]
